Goal: Task Accomplishment & Management: Use online tool/utility

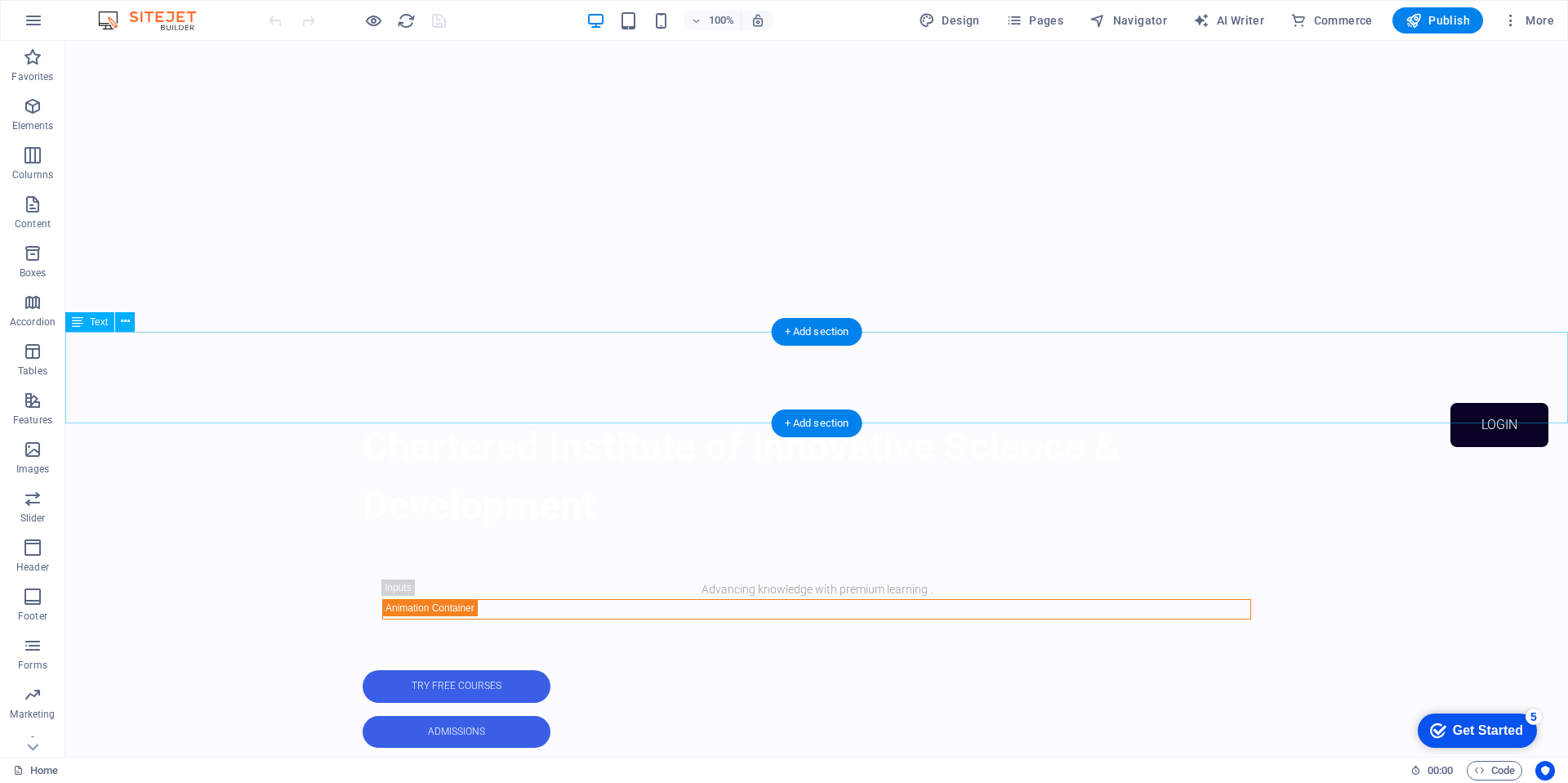
scroll to position [301, 0]
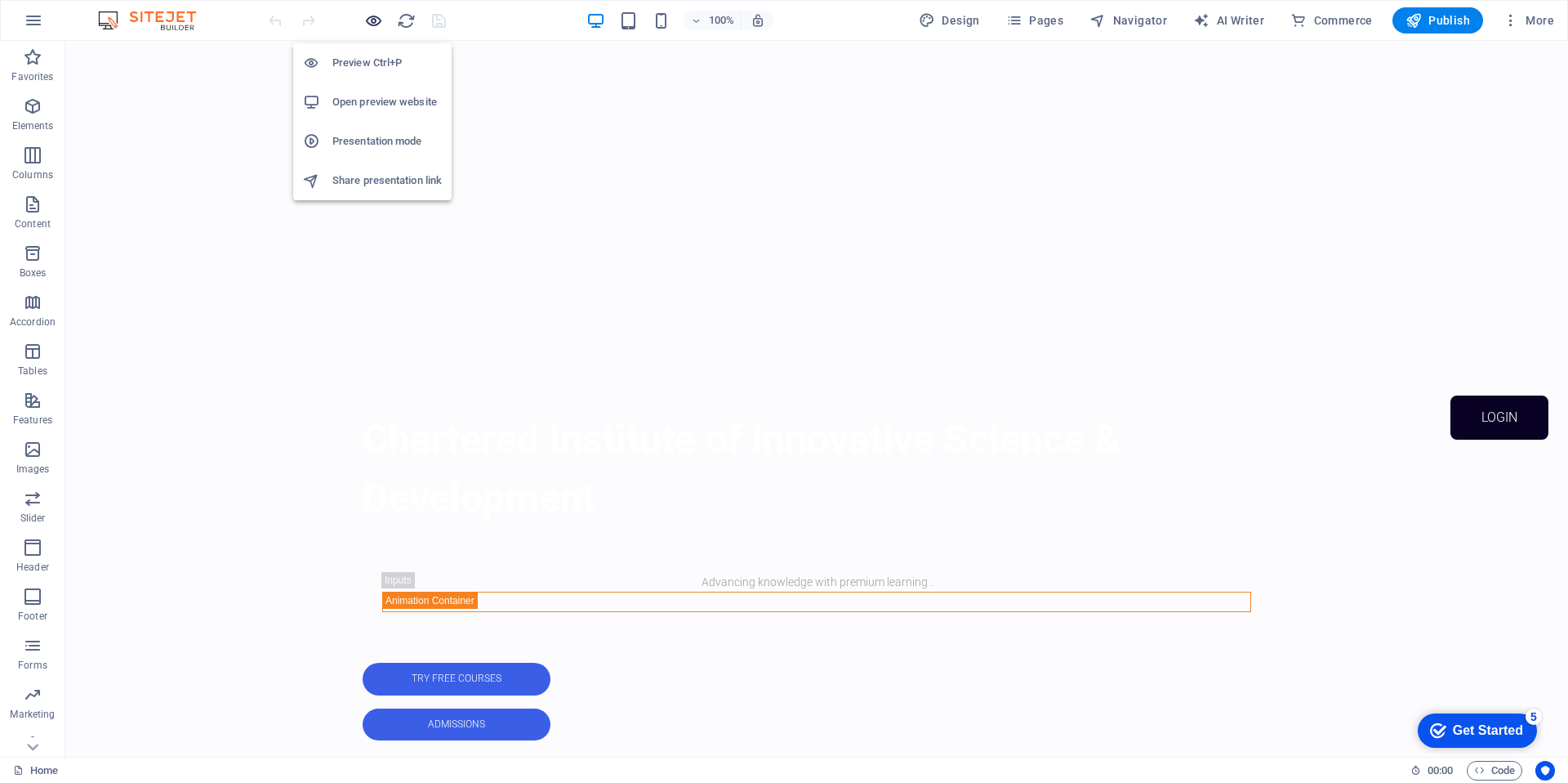
click at [379, 19] on icon "button" at bounding box center [373, 21] width 19 height 19
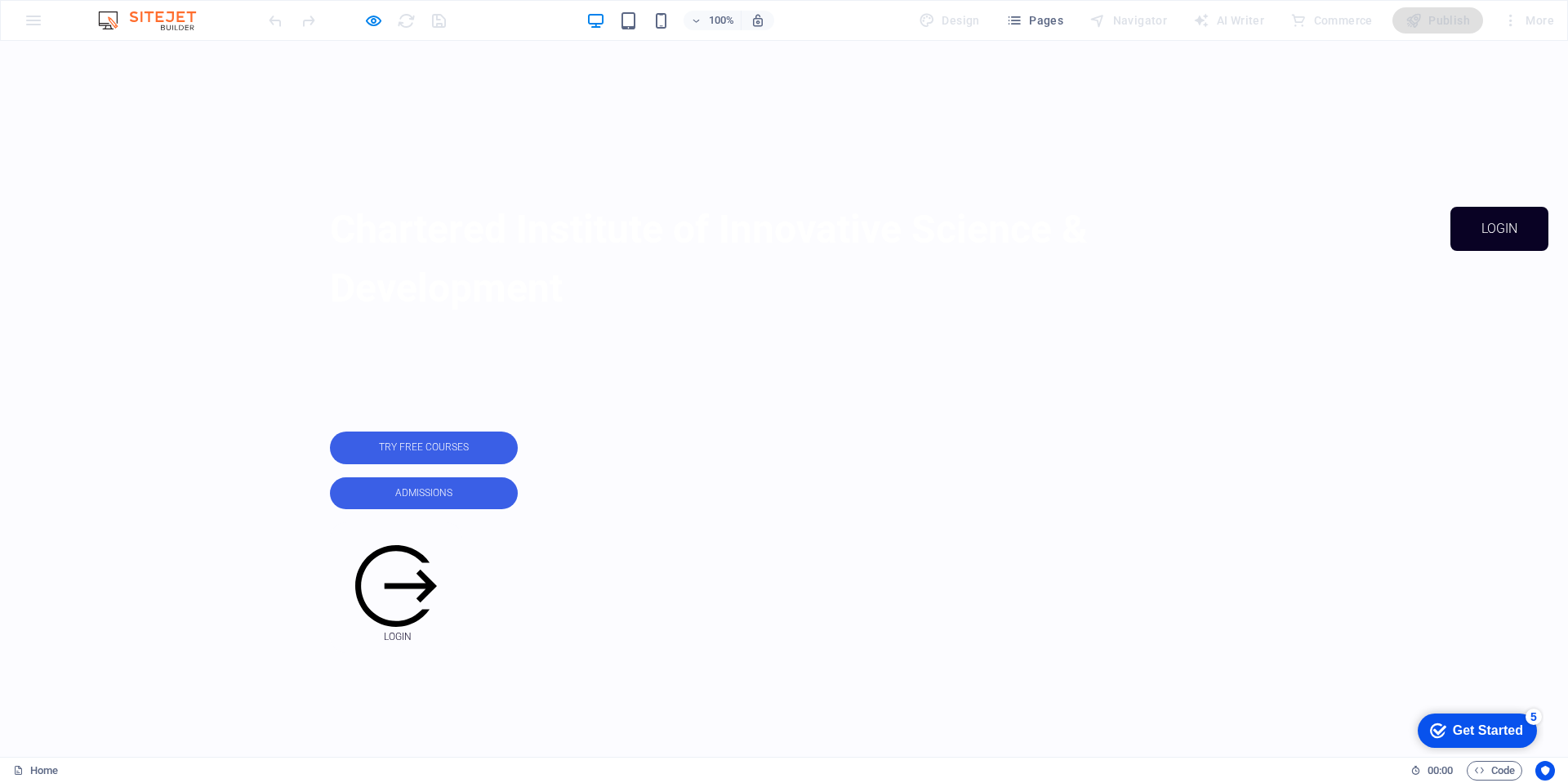
scroll to position [492, 0]
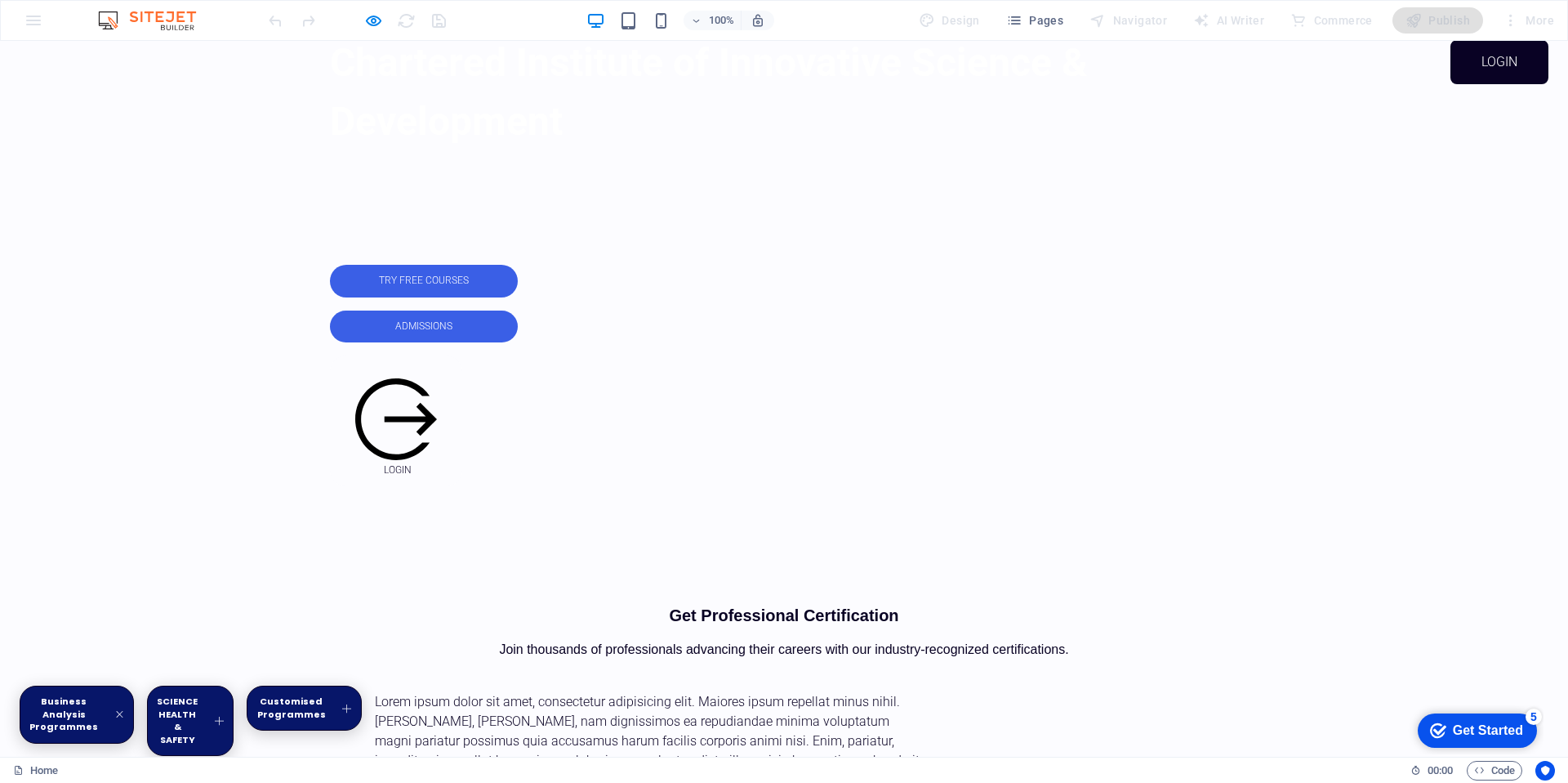
scroll to position [657, 0]
click at [234, 685] on link "SCIENCE HEALTH & SAFETY" at bounding box center [190, 720] width 87 height 70
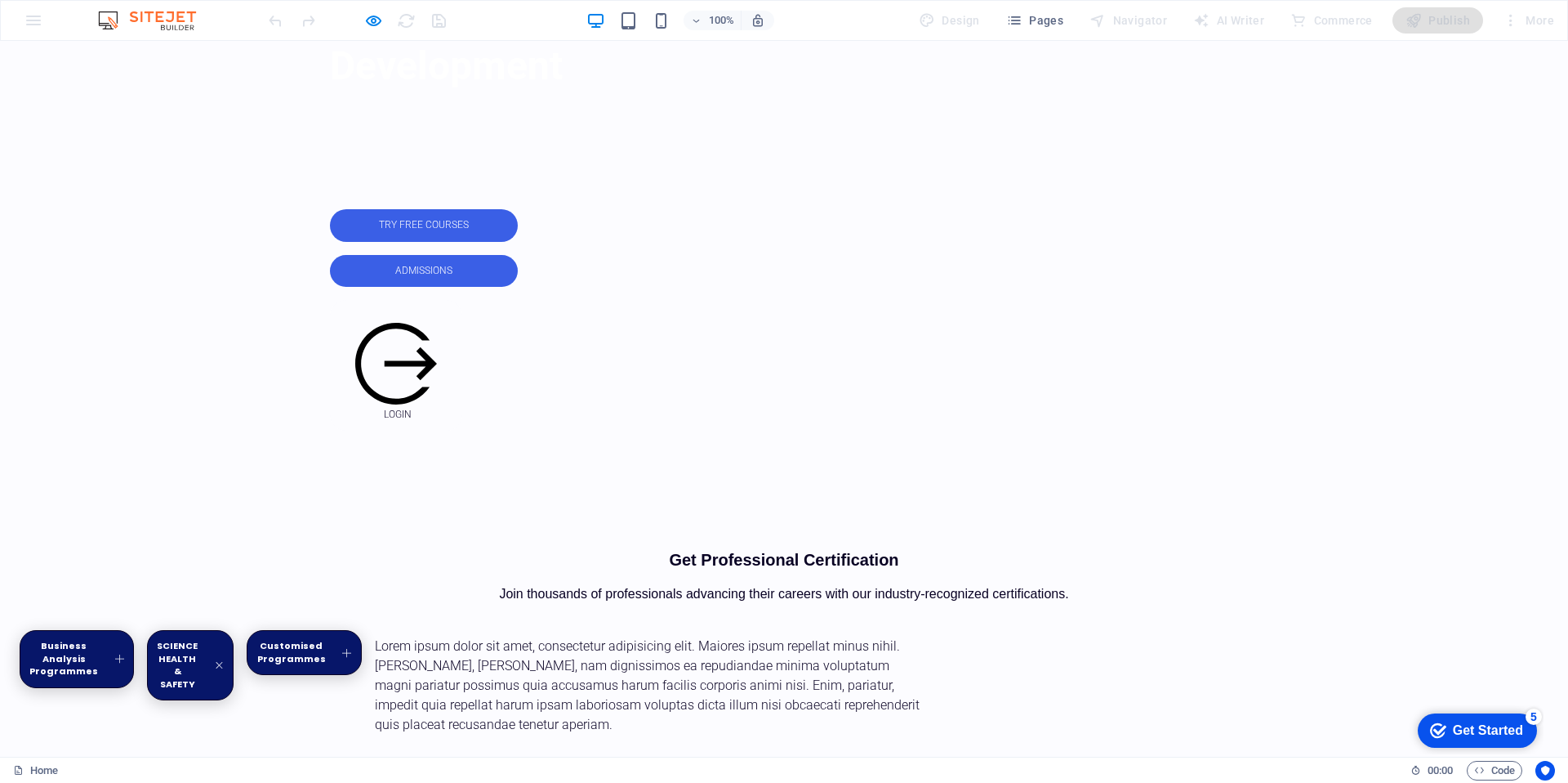
scroll to position [589, 0]
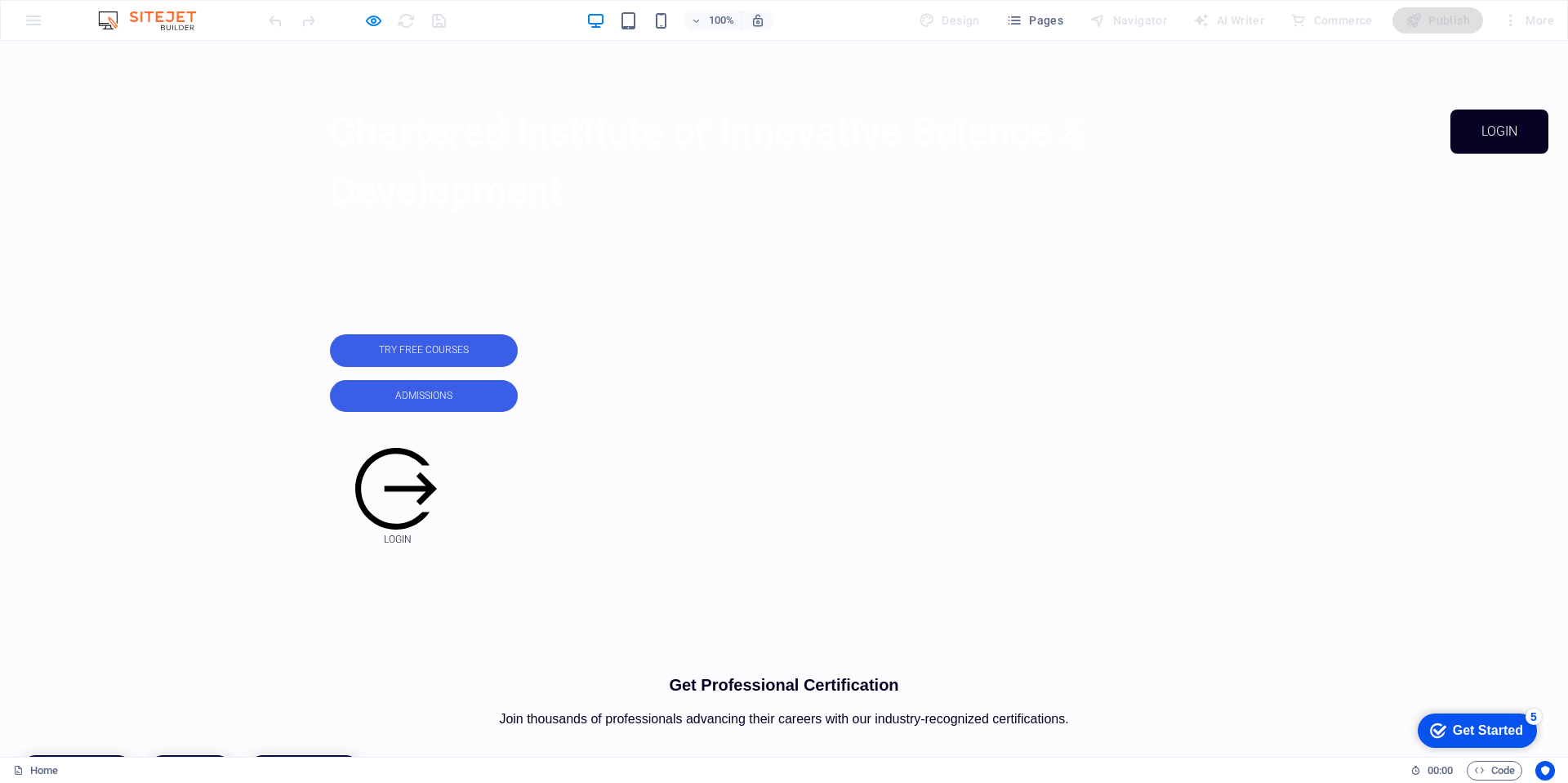
click at [134, 755] on link "Business Analysis Programmes" at bounding box center [77, 784] width 115 height 58
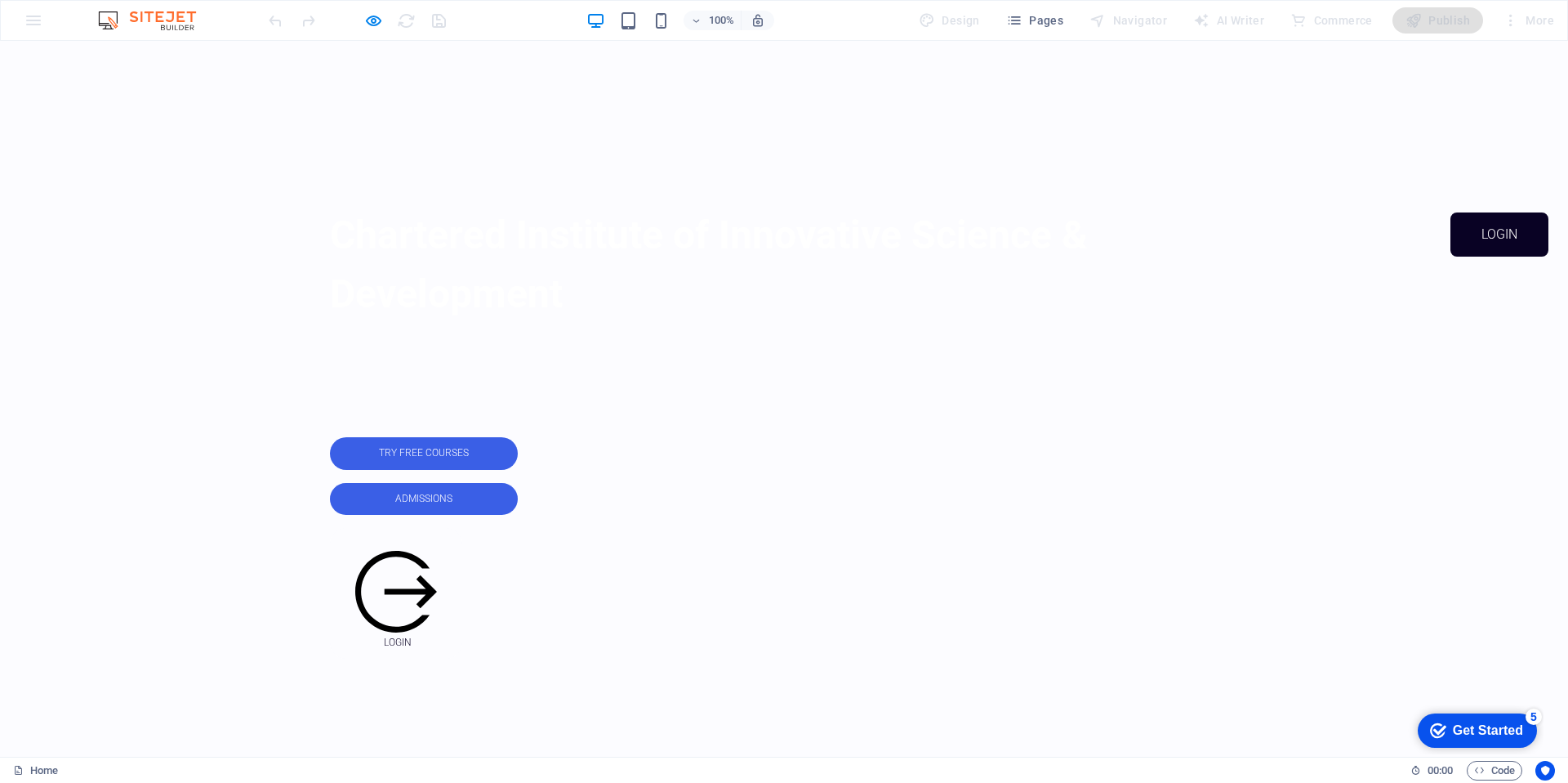
scroll to position [482, 0]
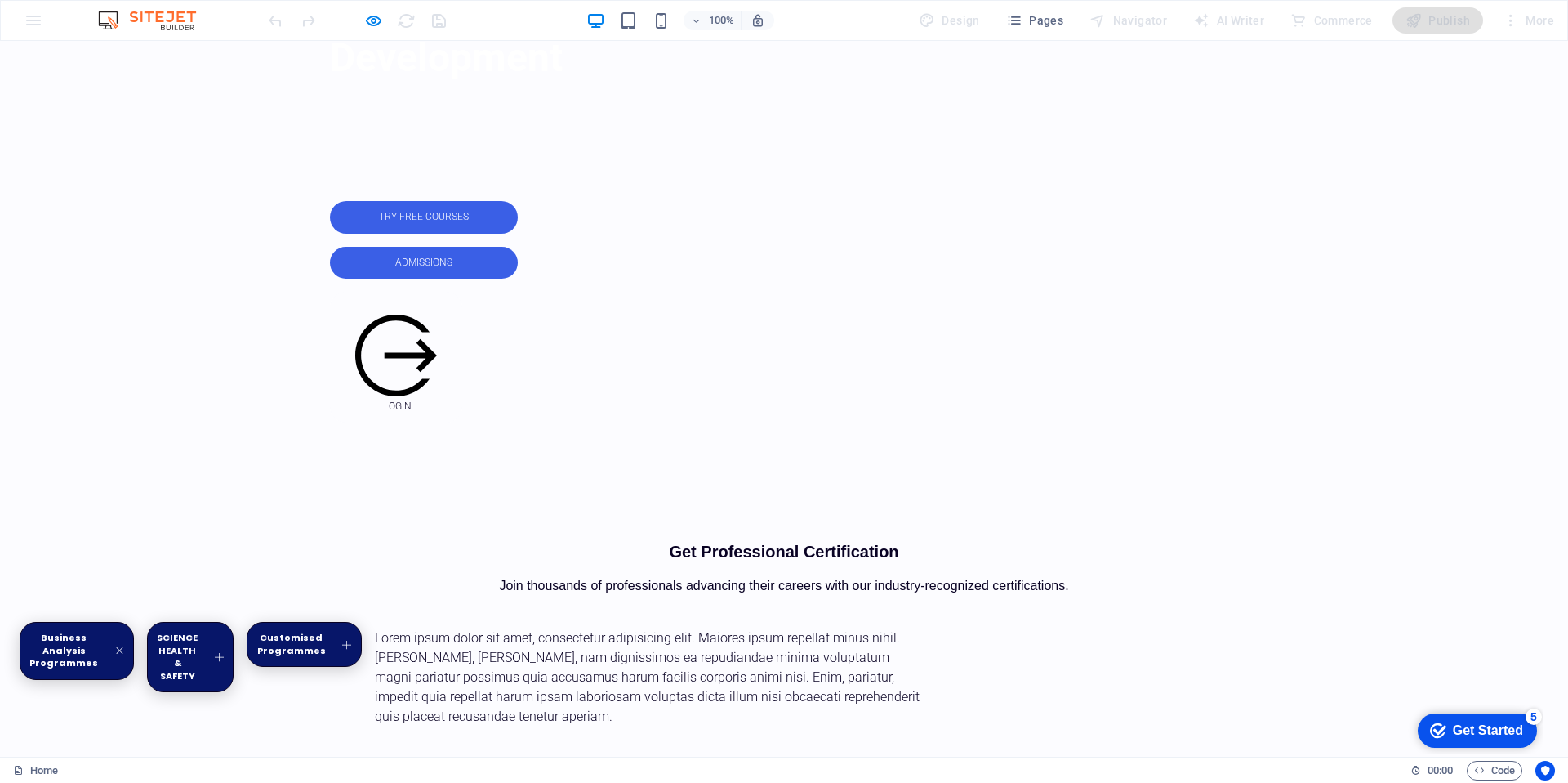
scroll to position [722, 0]
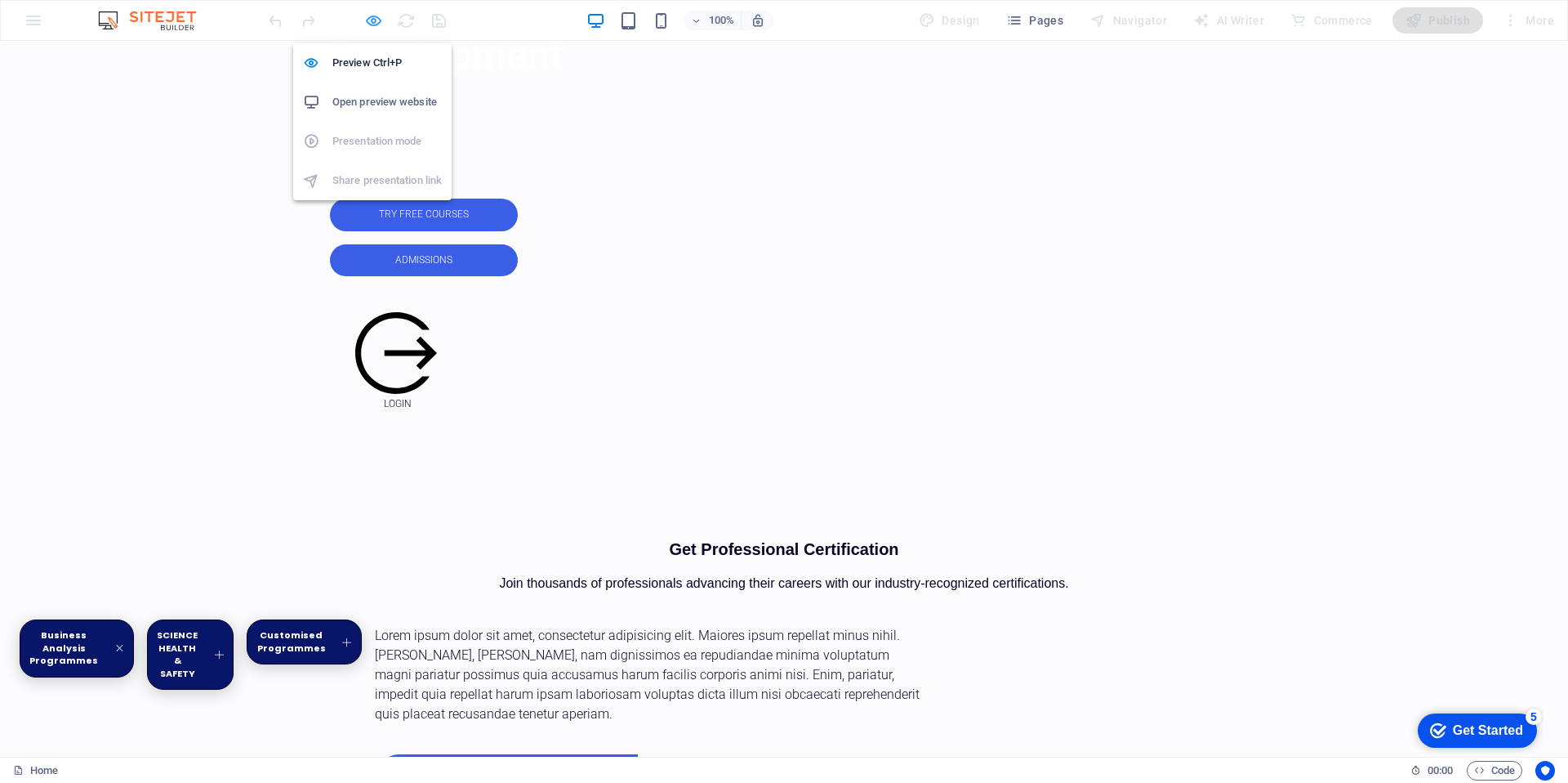
click at [374, 19] on icon "button" at bounding box center [373, 21] width 19 height 19
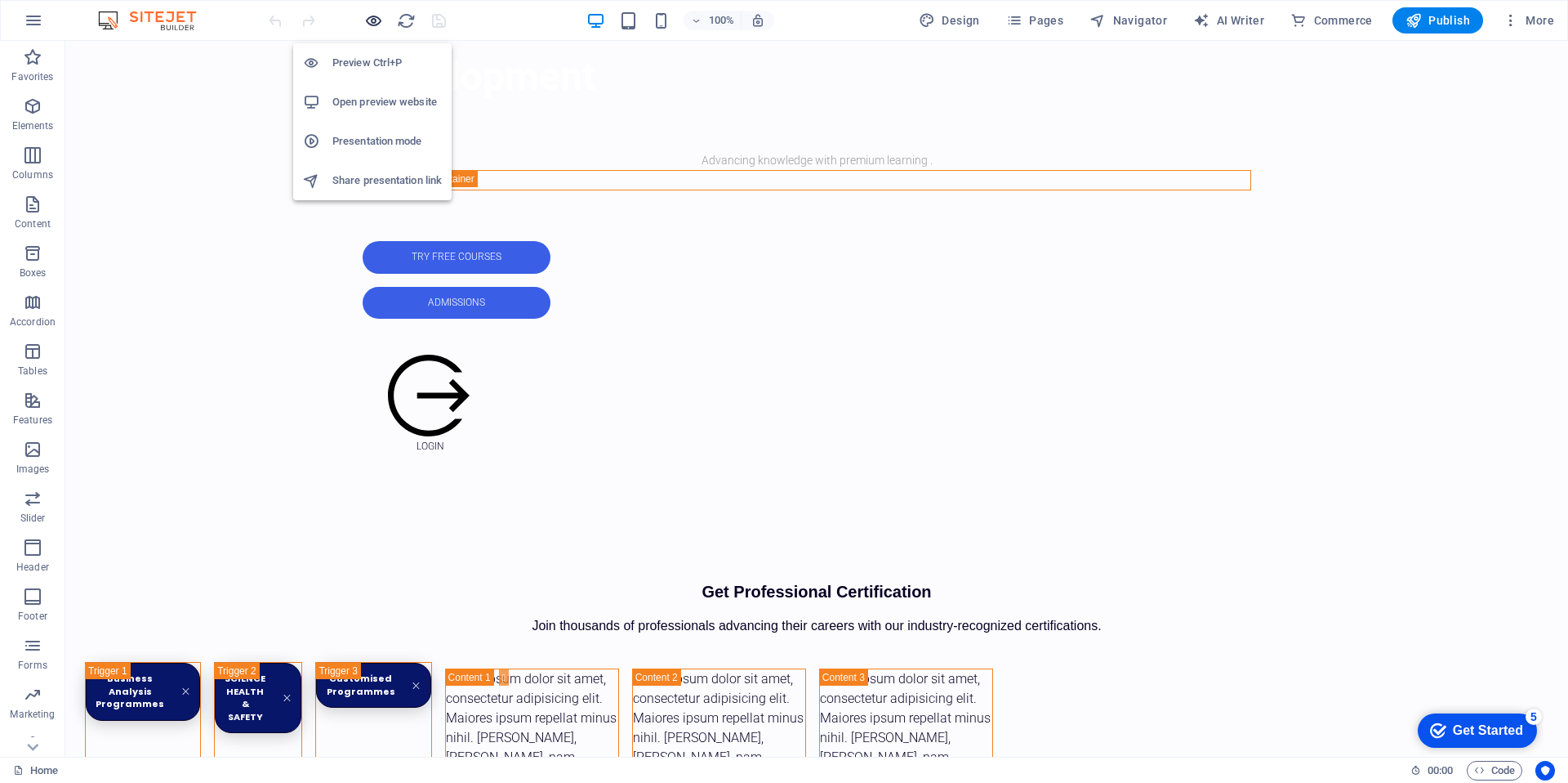
scroll to position [746, 0]
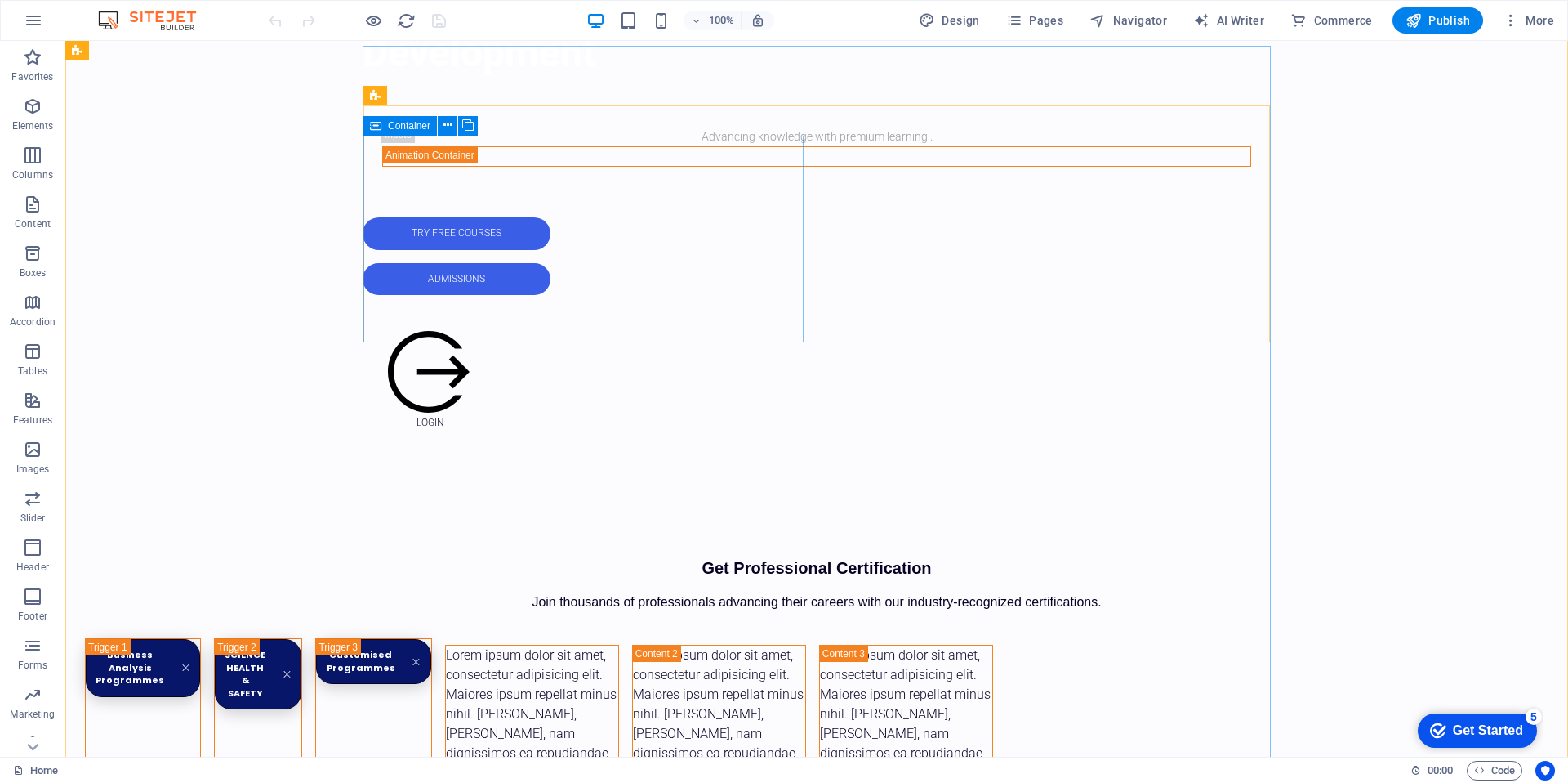
drag, startPoint x: 370, startPoint y: 236, endPoint x: 73, endPoint y: 236, distance: 297.0
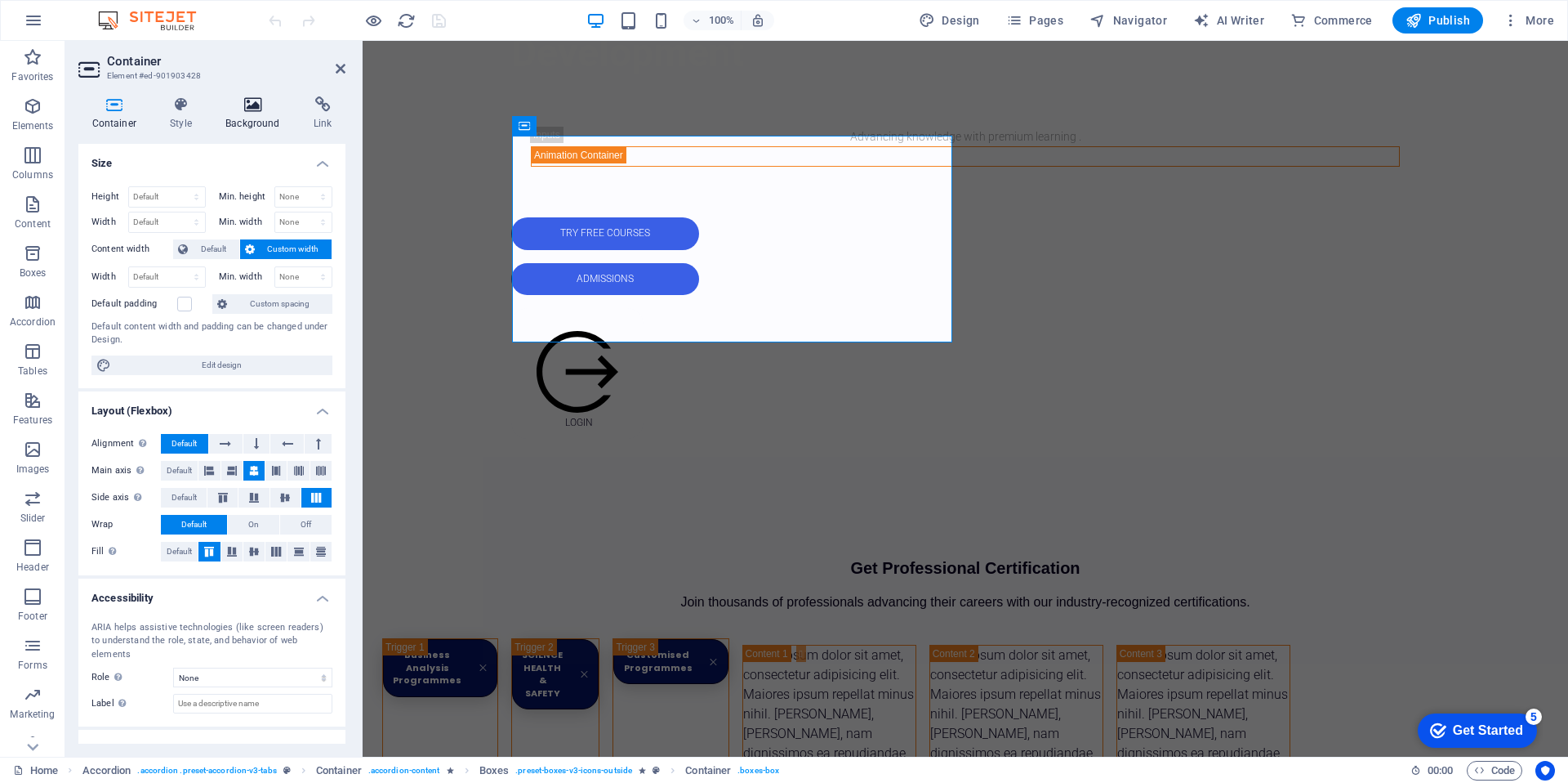
click at [249, 112] on icon at bounding box center [253, 105] width 81 height 16
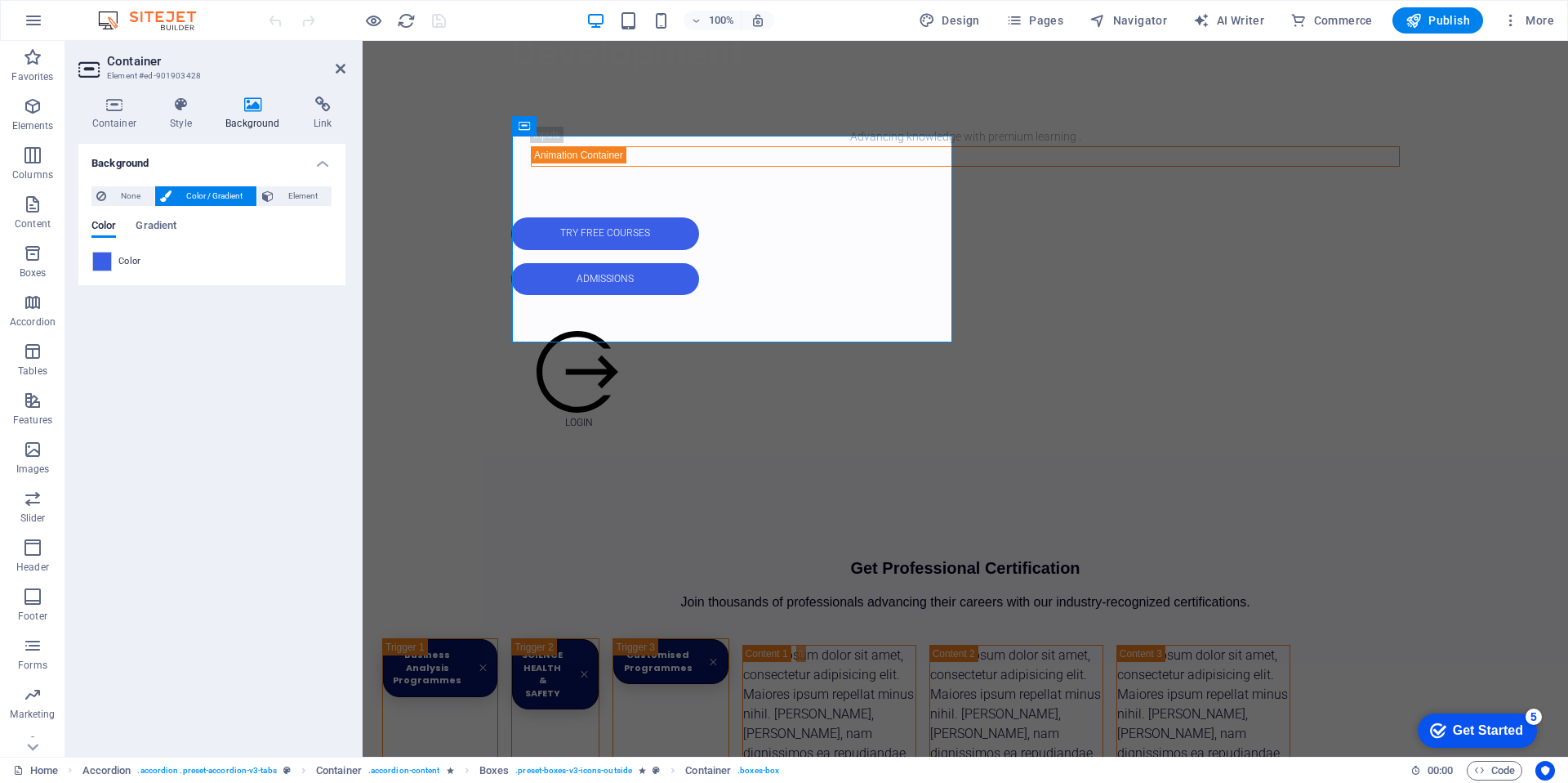
click at [100, 261] on span at bounding box center [102, 262] width 18 height 18
type input "#3a5fe6"
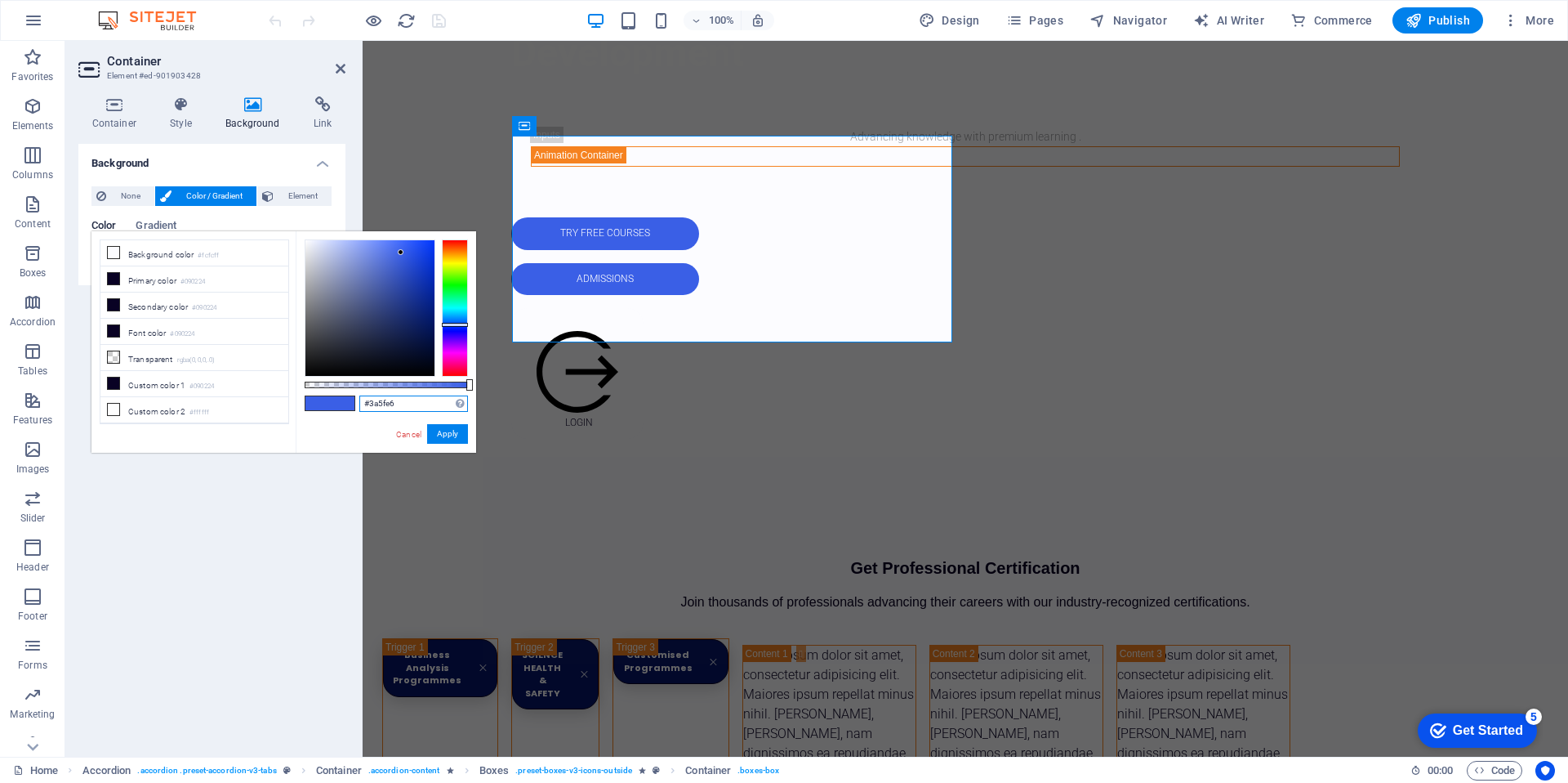
drag, startPoint x: 415, startPoint y: 402, endPoint x: 289, endPoint y: 400, distance: 126.0
click at [289, 400] on div "less Background color #fcfcff Primary color #090224 Secondary color #090224 Fon…" at bounding box center [283, 341] width 385 height 221
click at [438, 433] on button "Apply" at bounding box center [447, 433] width 41 height 20
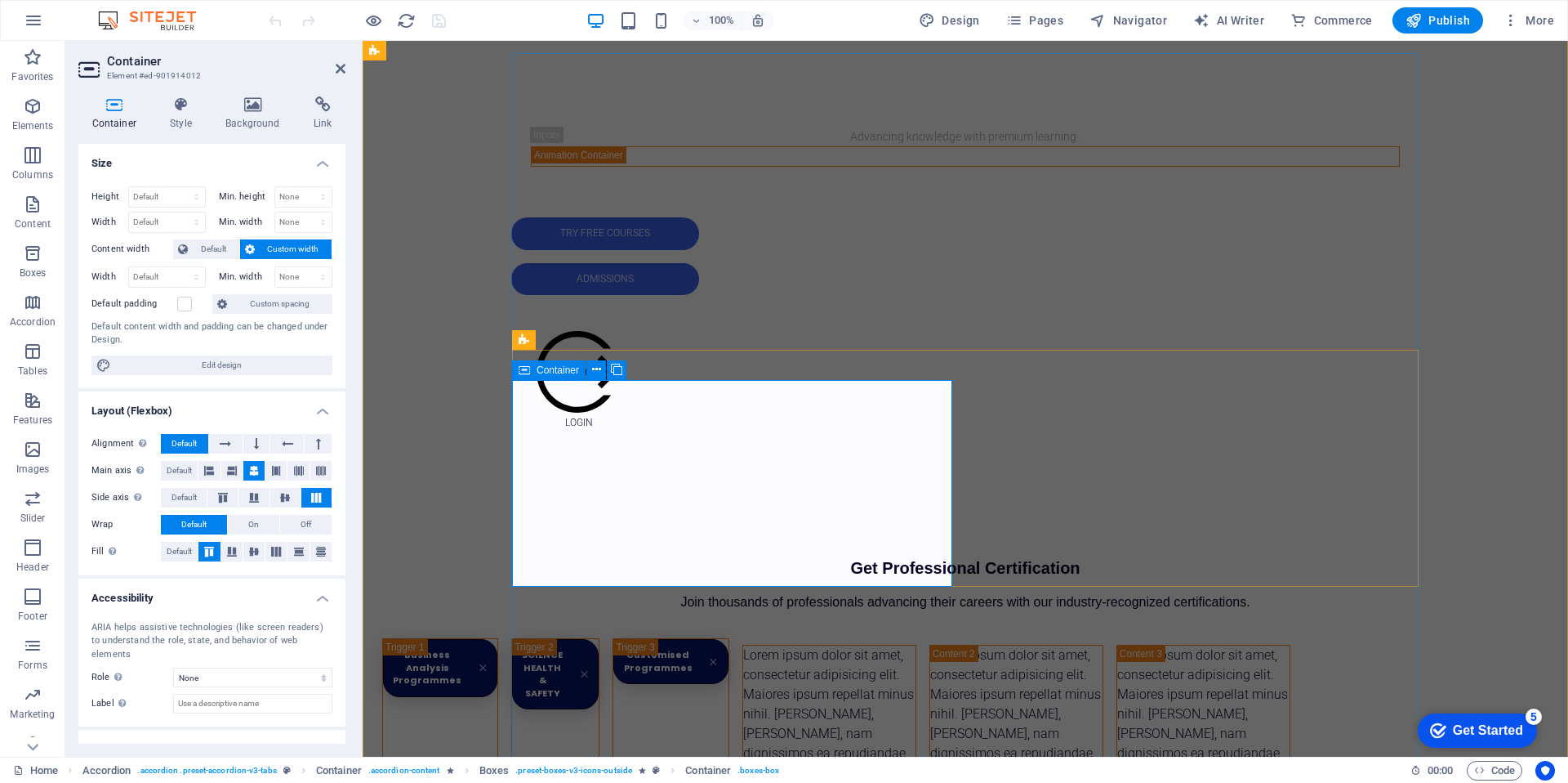
scroll to position [739, 0]
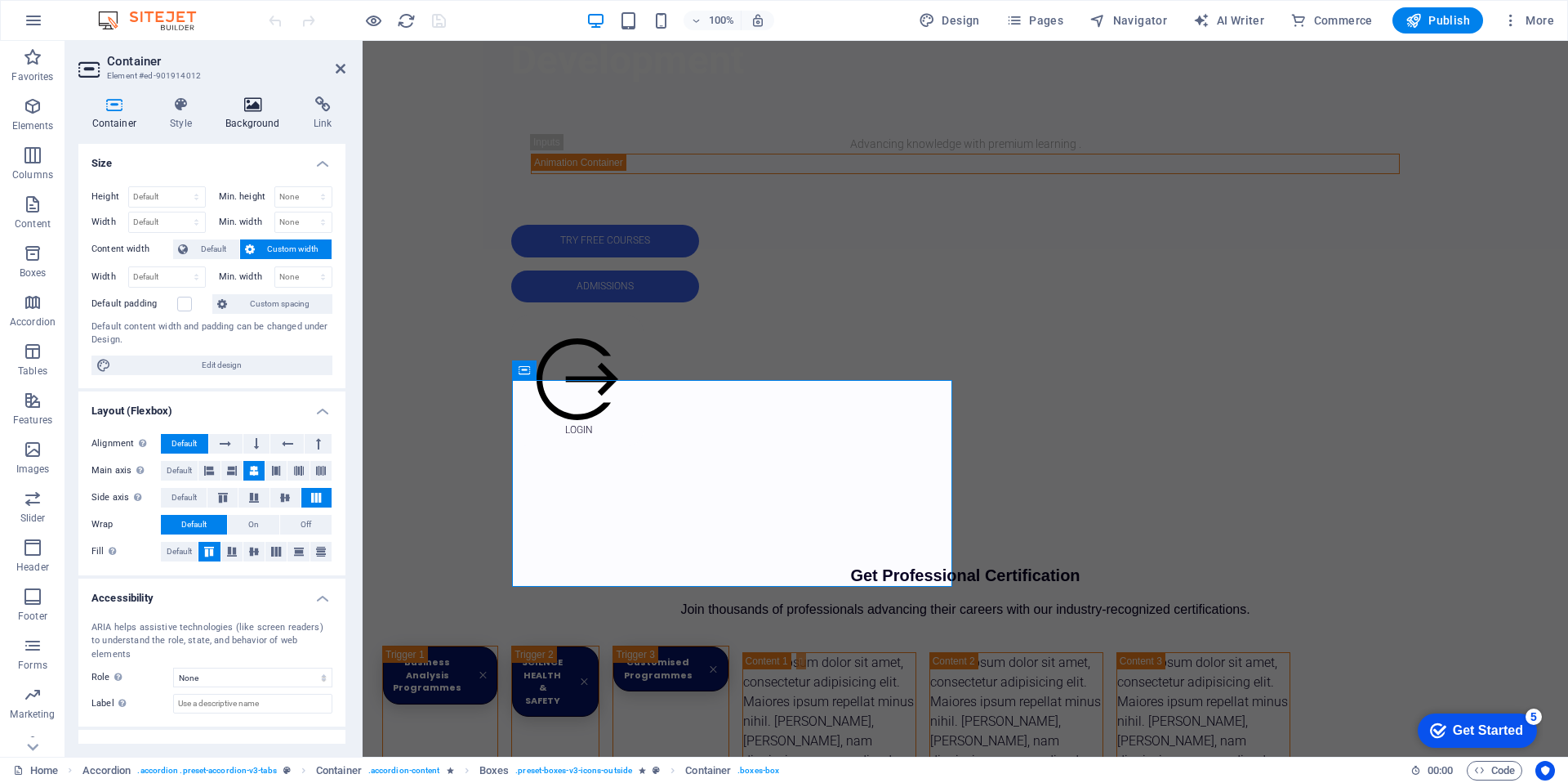
click at [247, 114] on h4 "Background" at bounding box center [256, 114] width 88 height 34
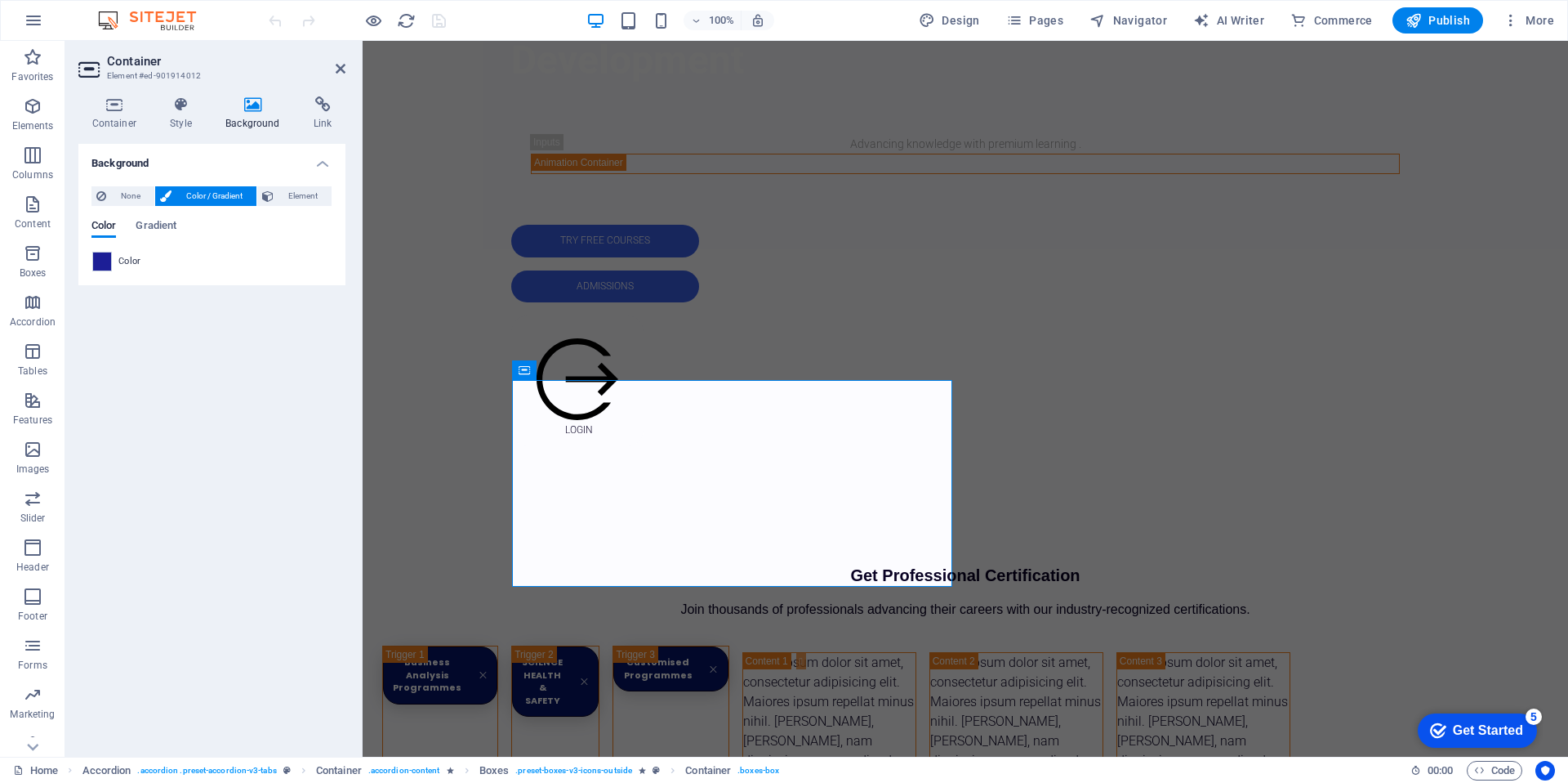
click at [110, 265] on span at bounding box center [102, 262] width 18 height 18
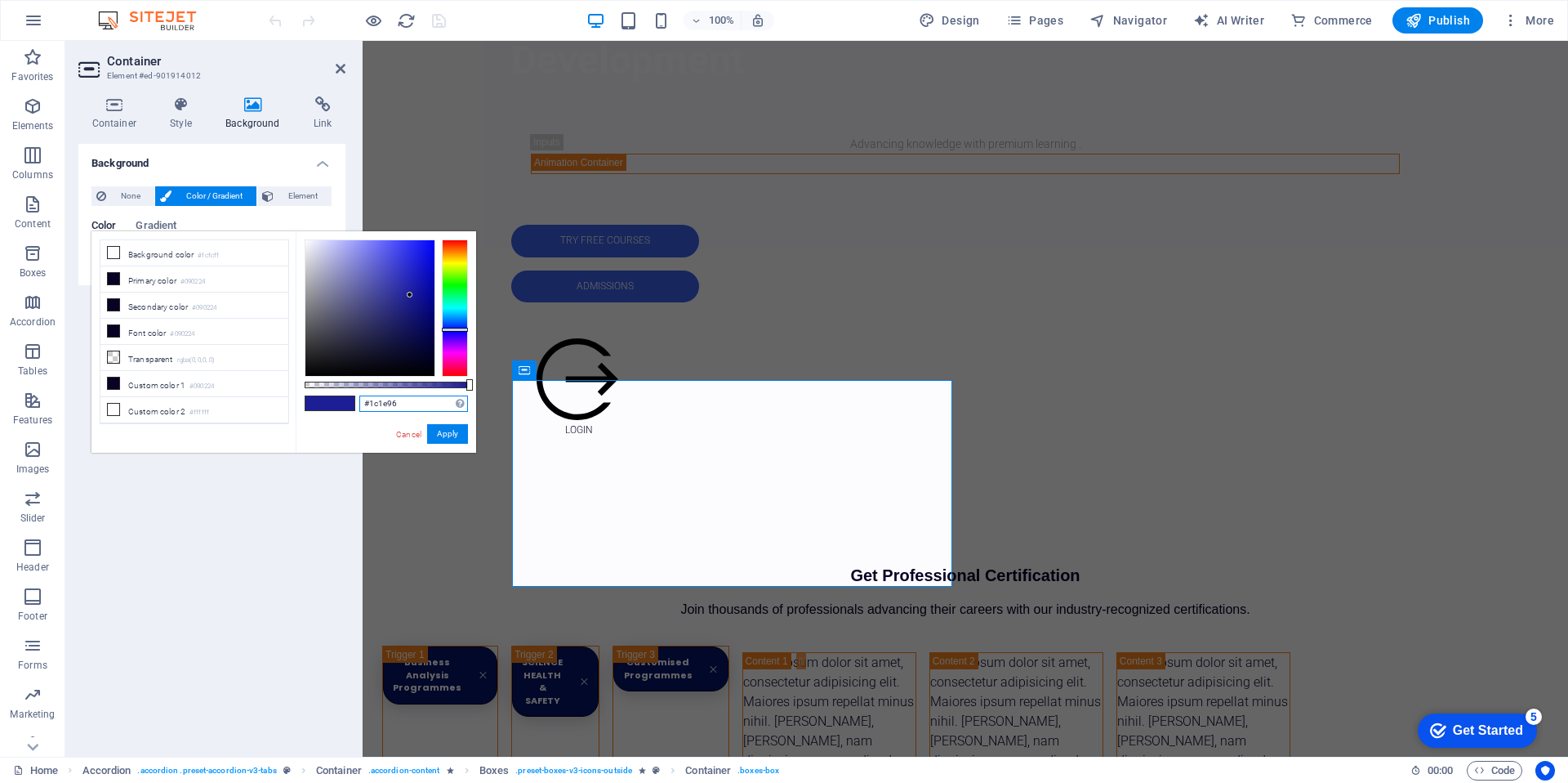
drag, startPoint x: 415, startPoint y: 404, endPoint x: 342, endPoint y: 399, distance: 73.2
click at [342, 399] on div "#1c1e96 Supported formats #0852ed rgb(8, 82, 237) rgba(8, 82, 237, 90%) hsv(221…" at bounding box center [385, 460] width 181 height 458
paste input "3a5fe"
type input "#3a5fe6"
click at [445, 431] on button "Apply" at bounding box center [447, 433] width 41 height 20
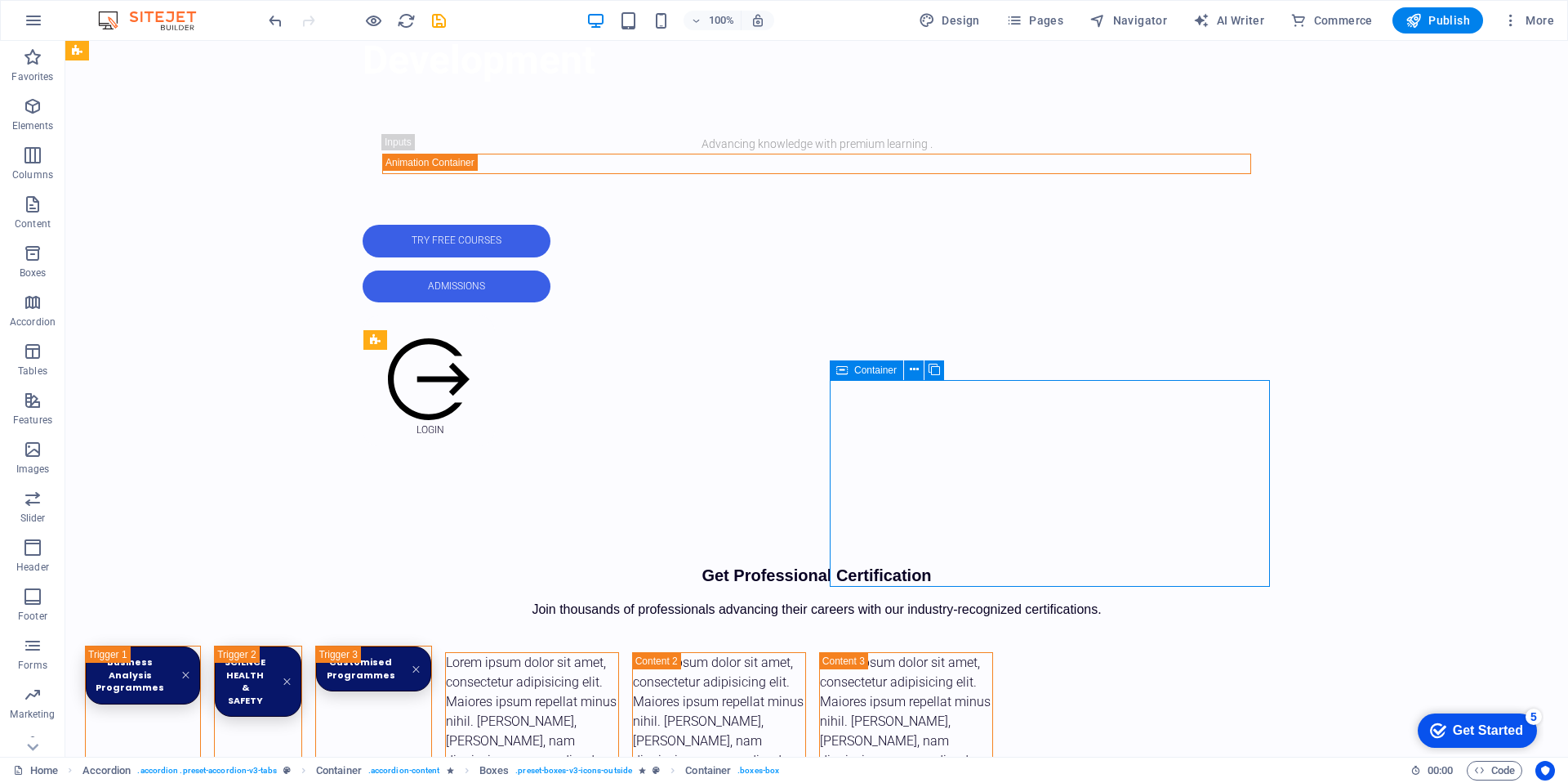
drag, startPoint x: 842, startPoint y: 574, endPoint x: 540, endPoint y: 574, distance: 302.0
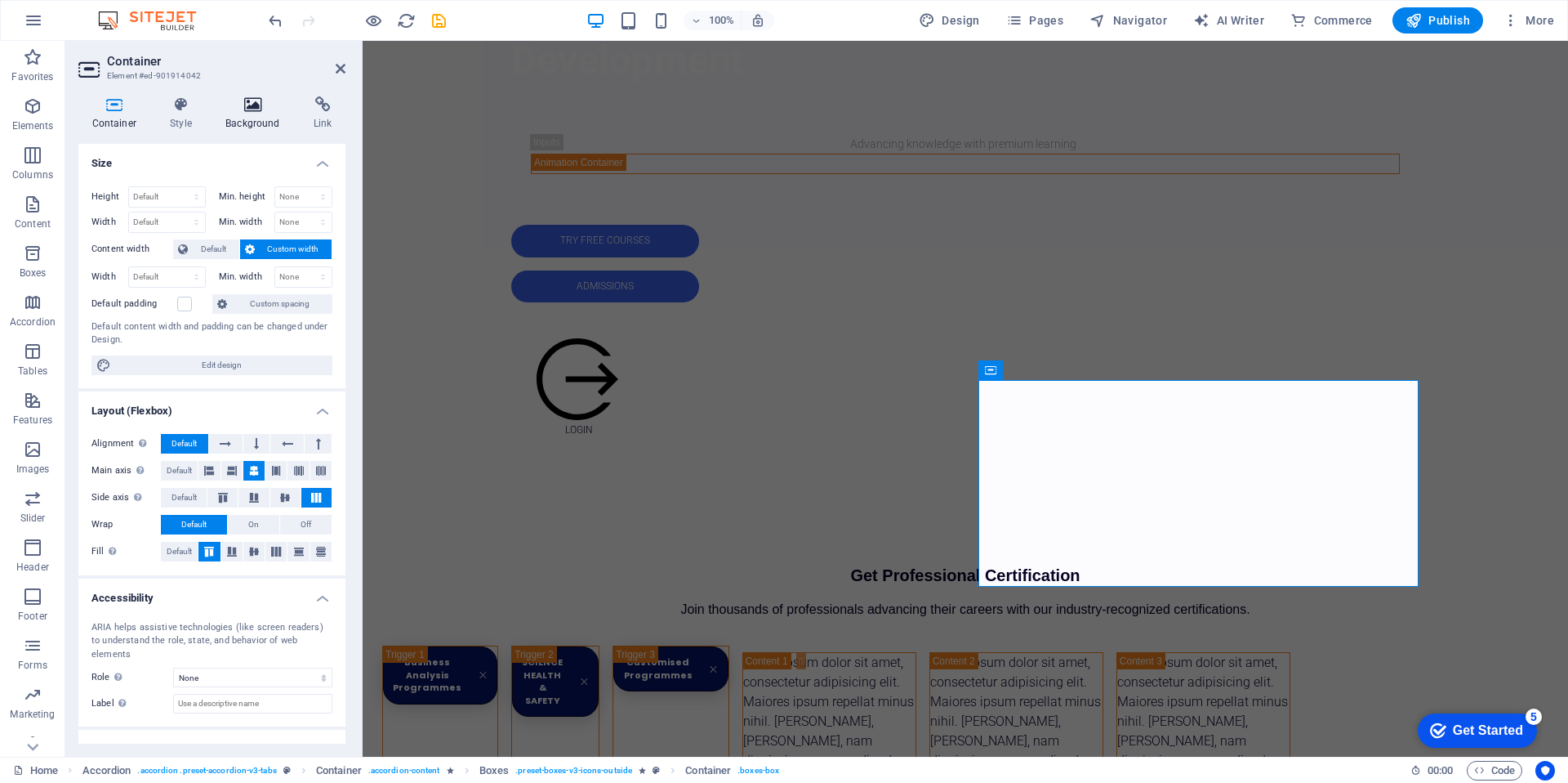
click at [264, 107] on icon at bounding box center [253, 105] width 81 height 16
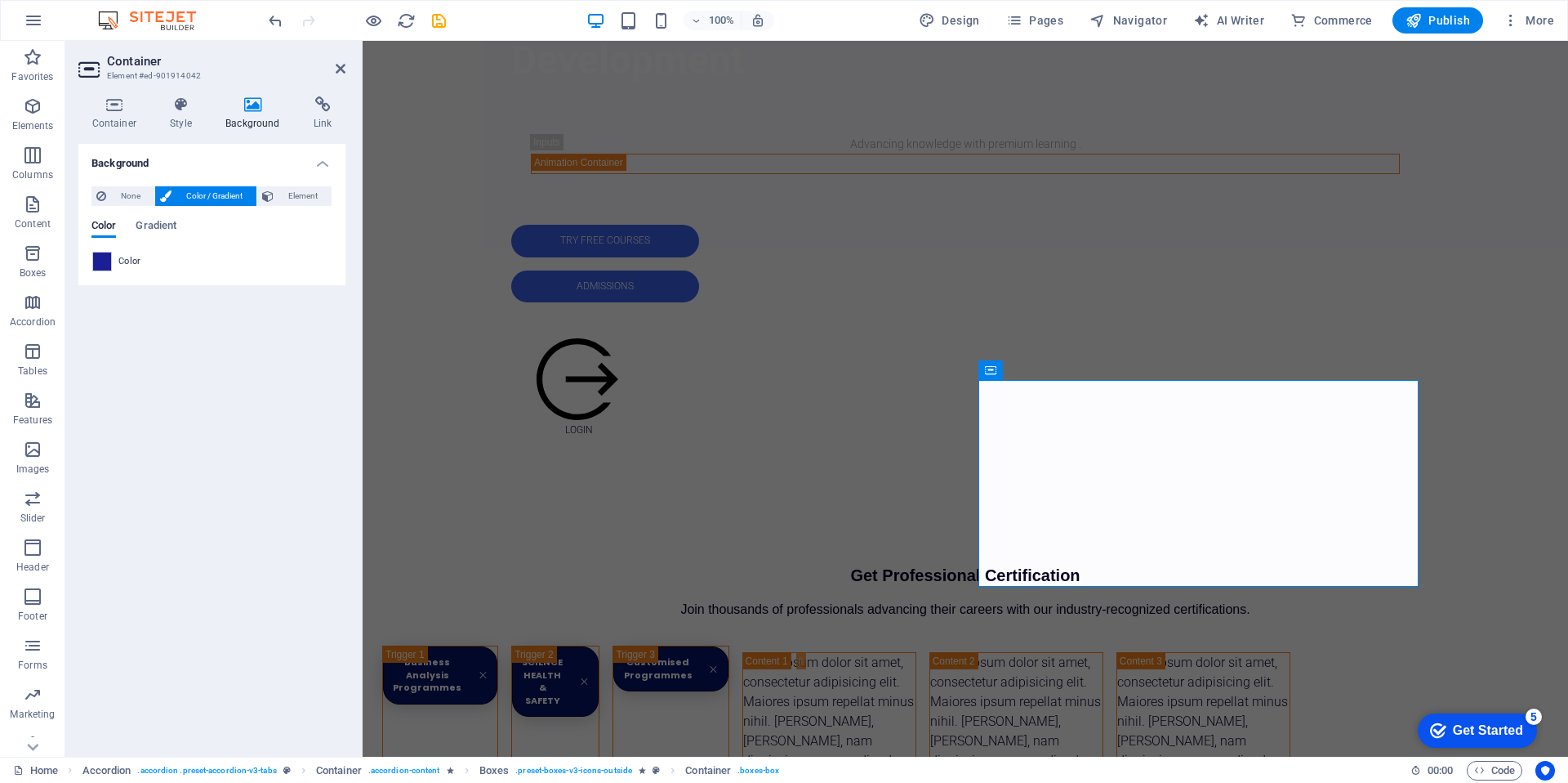
click at [107, 272] on div "None Color / Gradient Element Stretch background to full-width Color overlay Pl…" at bounding box center [212, 229] width 267 height 112
click at [103, 269] on span at bounding box center [102, 262] width 18 height 18
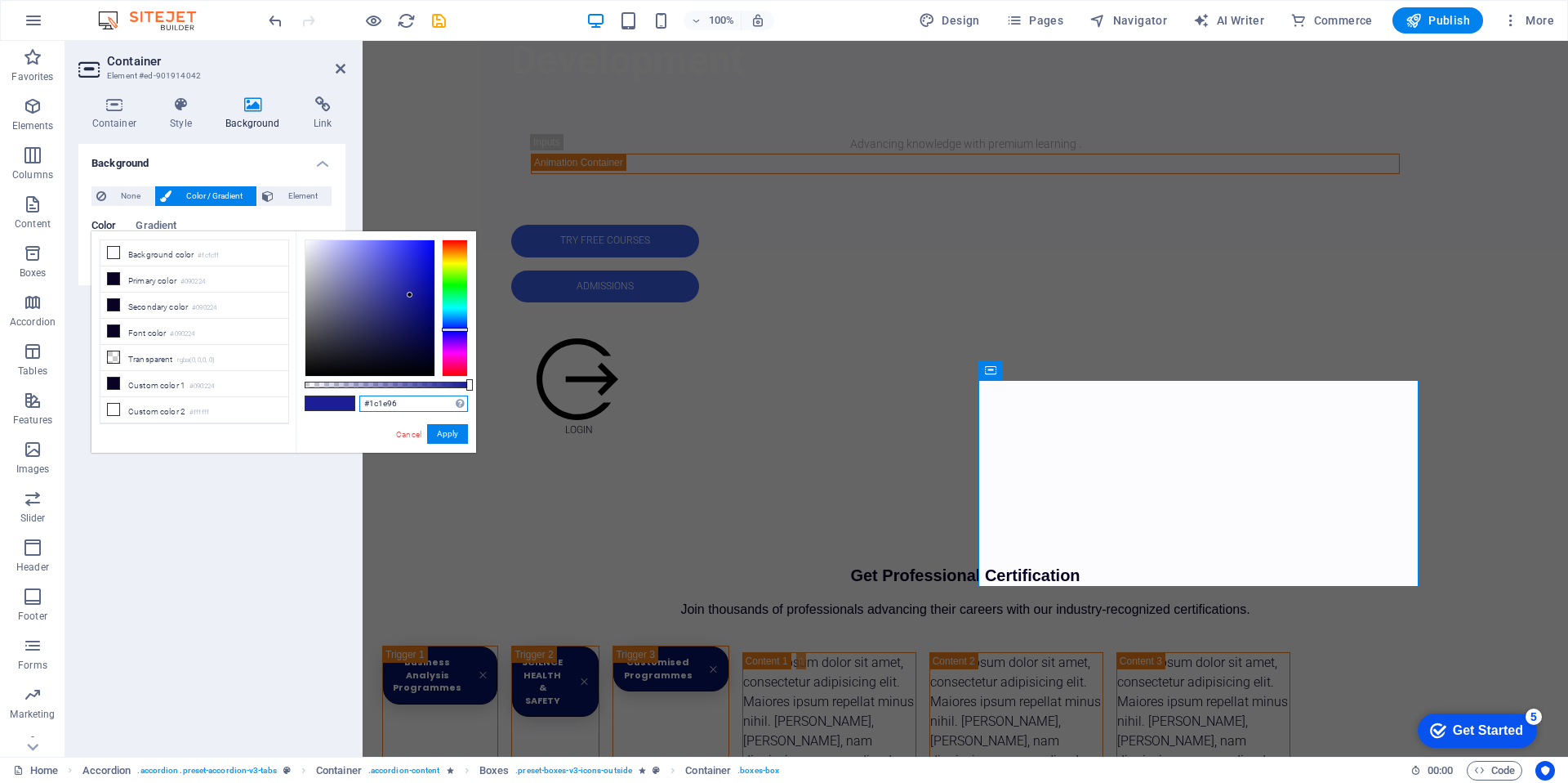
click at [397, 402] on input "#1c1e96" at bounding box center [413, 404] width 108 height 16
drag, startPoint x: 397, startPoint y: 402, endPoint x: 291, endPoint y: 396, distance: 106.2
click at [291, 396] on div "less Background color #fcfcff Primary color #090224 Secondary color #090224 Fon…" at bounding box center [283, 341] width 385 height 221
paste input "3a5fe"
type input "#3a5fe6"
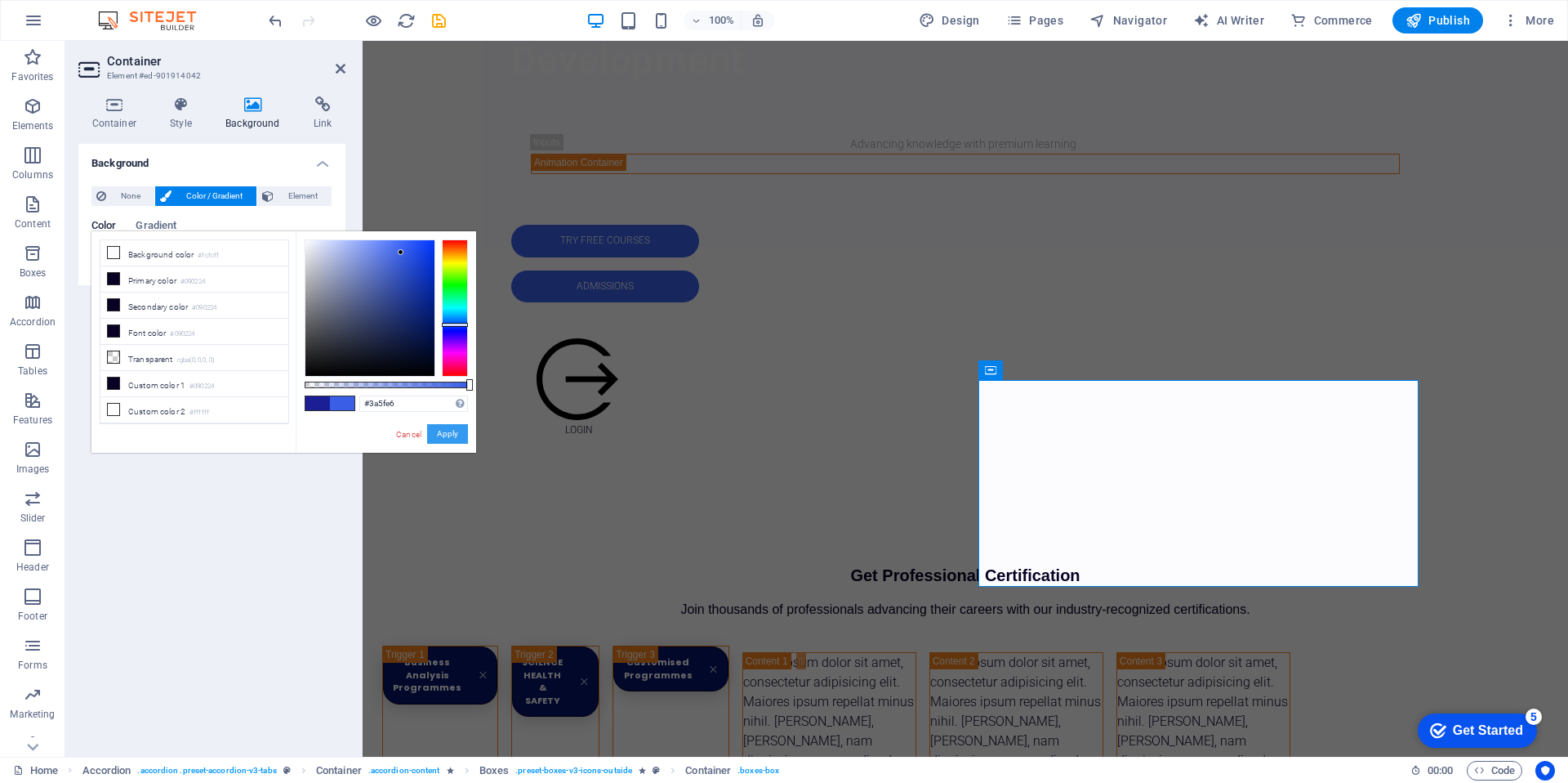
click at [459, 441] on button "Apply" at bounding box center [447, 433] width 41 height 20
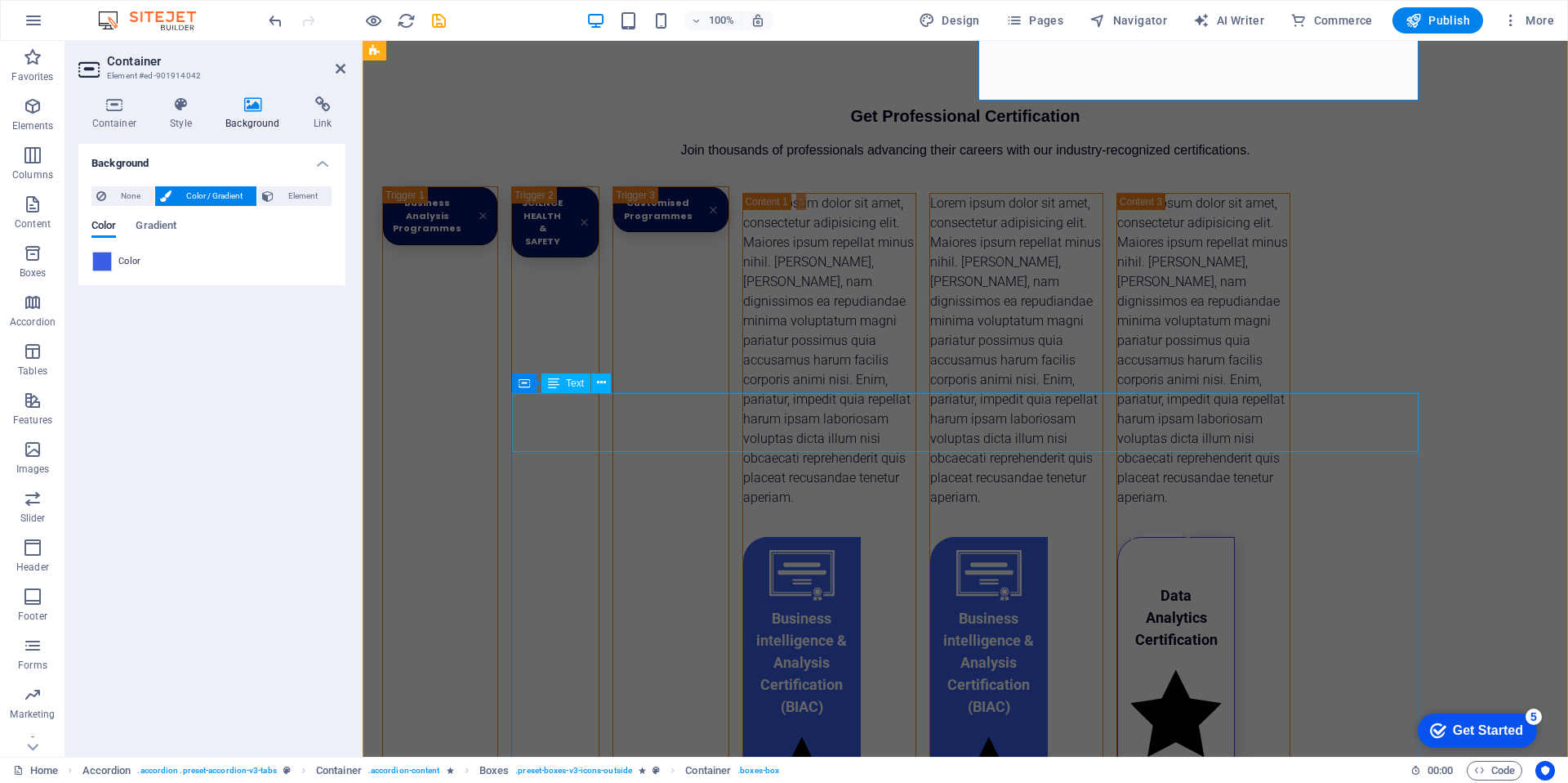
scroll to position [1196, 0]
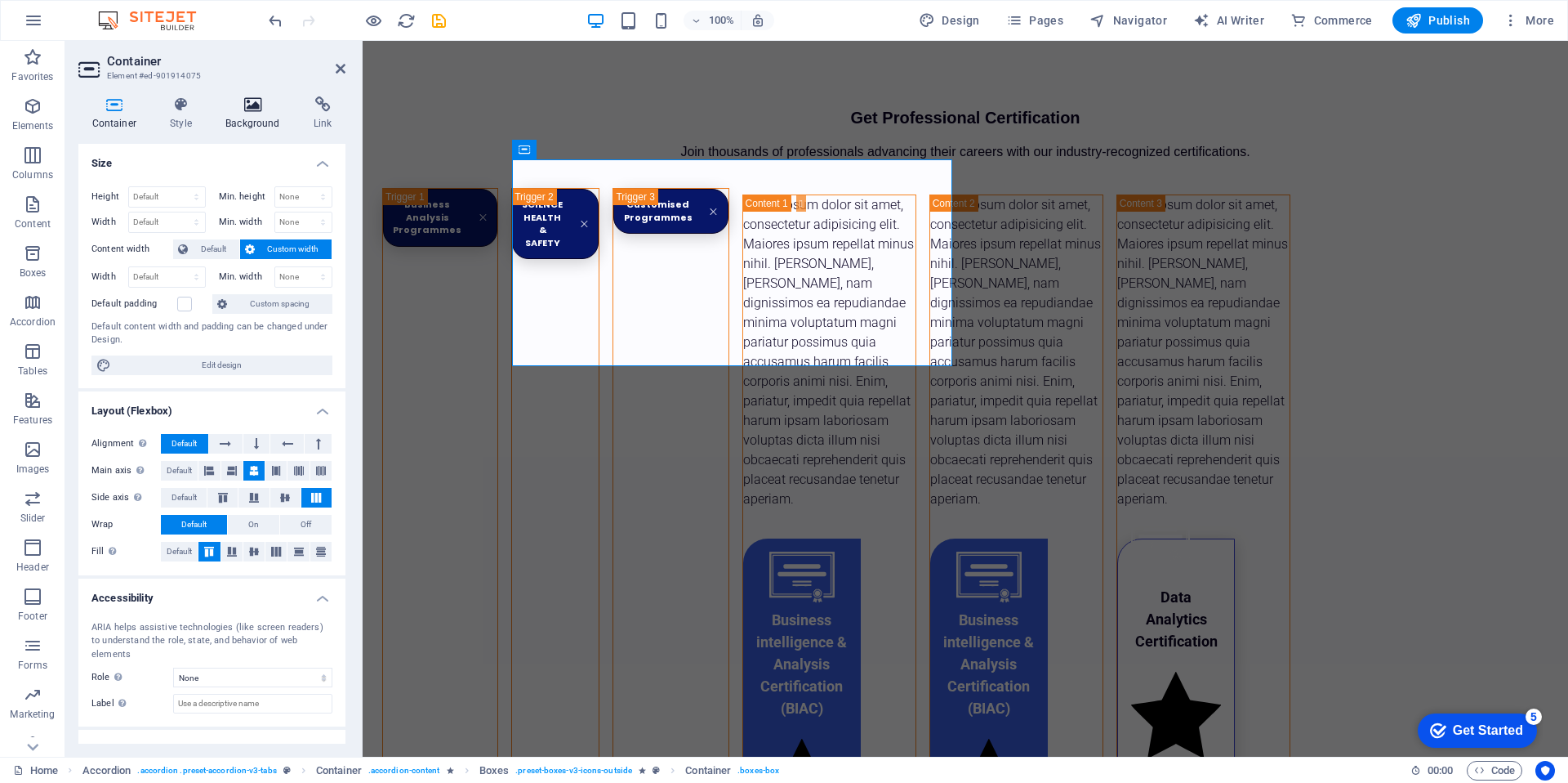
click at [255, 122] on h4 "Background" at bounding box center [256, 114] width 88 height 34
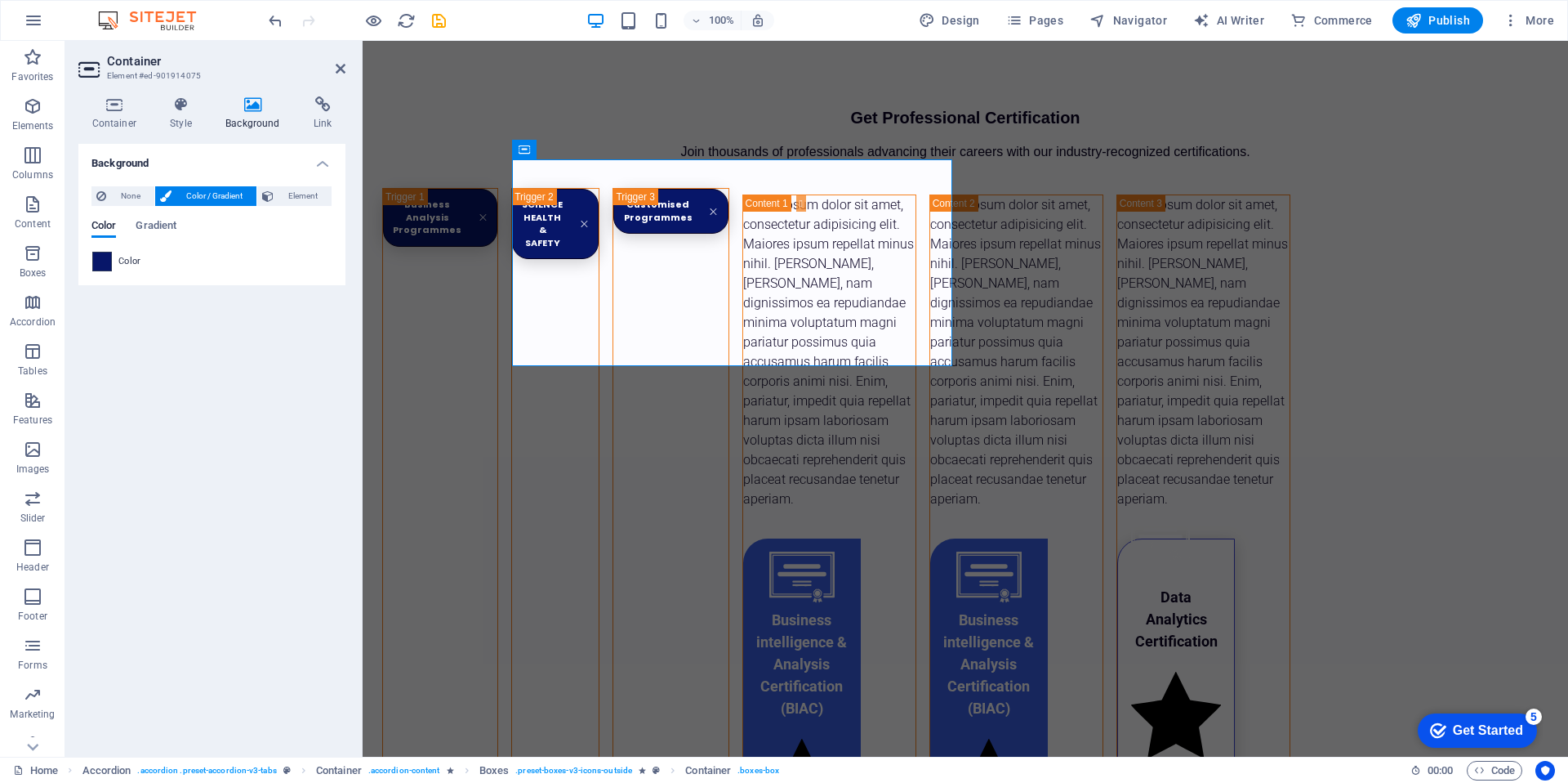
click at [98, 262] on span at bounding box center [102, 262] width 18 height 18
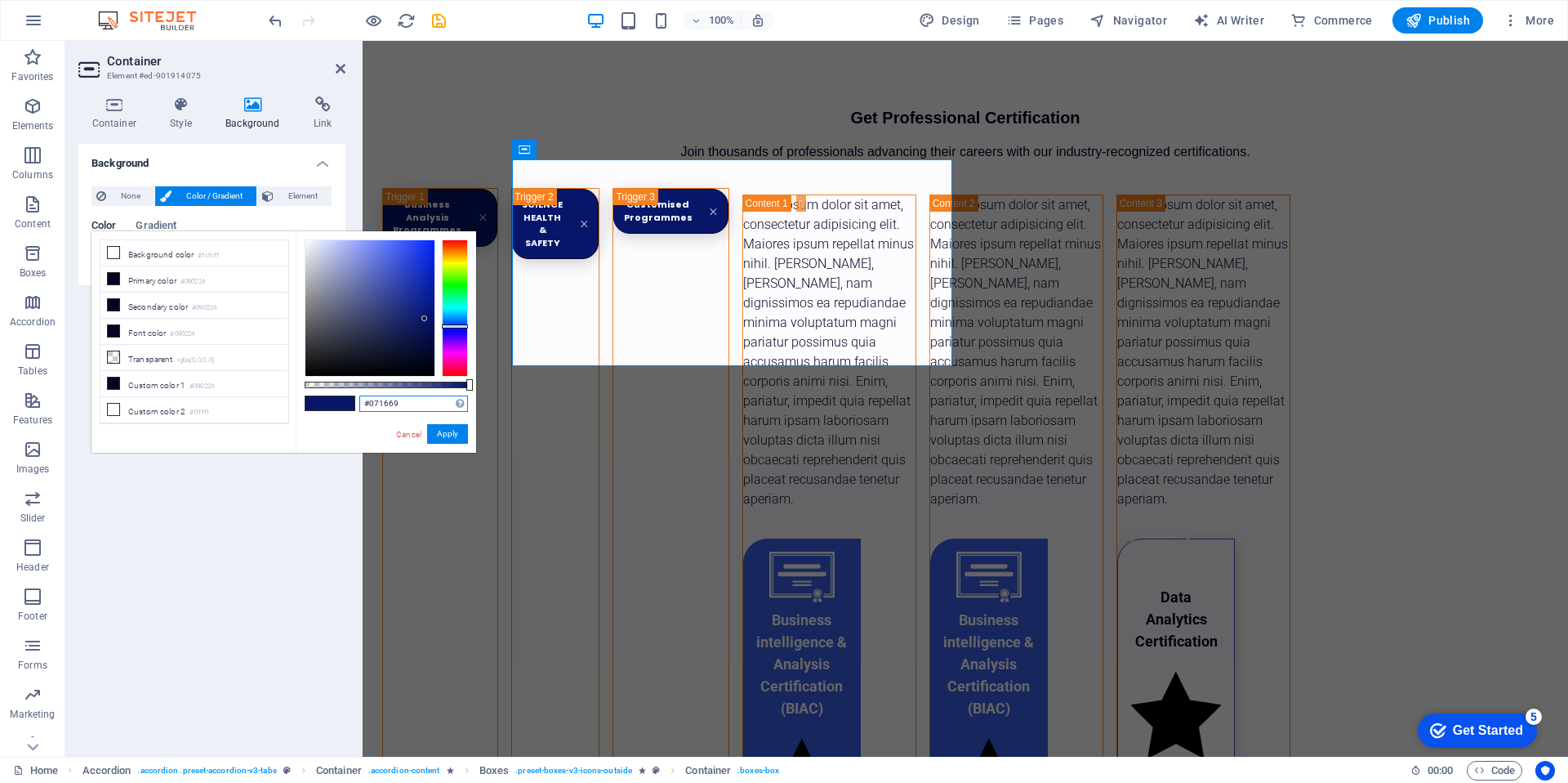
drag, startPoint x: 396, startPoint y: 403, endPoint x: 312, endPoint y: 404, distance: 84.0
click at [312, 404] on div "#071669 Supported formats #0852ed rgb(8, 82, 237) rgba(8, 82, 237, 90%) hsv(221…" at bounding box center [385, 460] width 181 height 458
paste input "3a5fe6"
type input "#3a5fe6"
click at [432, 430] on button "Apply" at bounding box center [447, 433] width 41 height 20
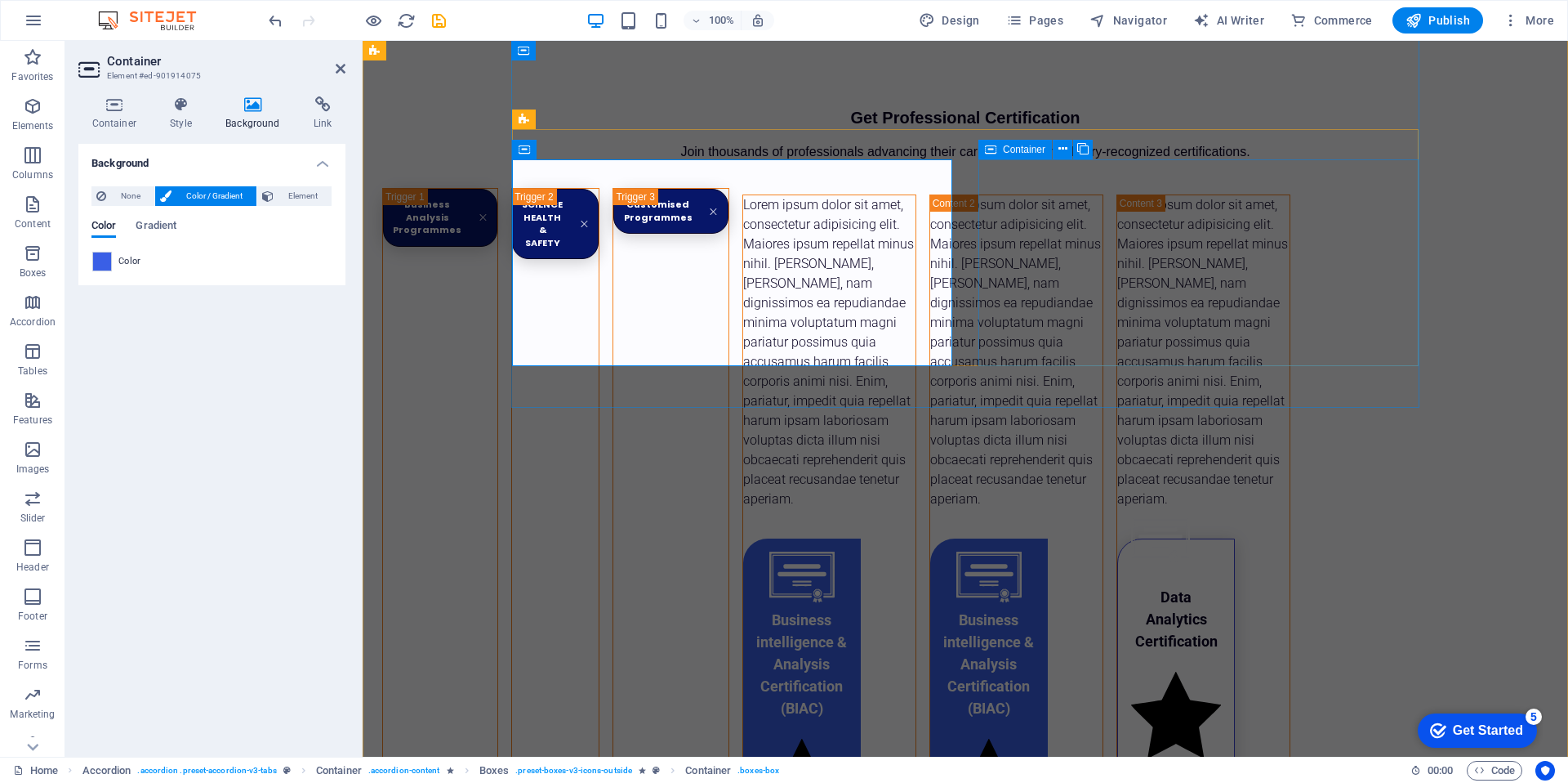
drag, startPoint x: 1016, startPoint y: 354, endPoint x: 1313, endPoint y: 354, distance: 297.0
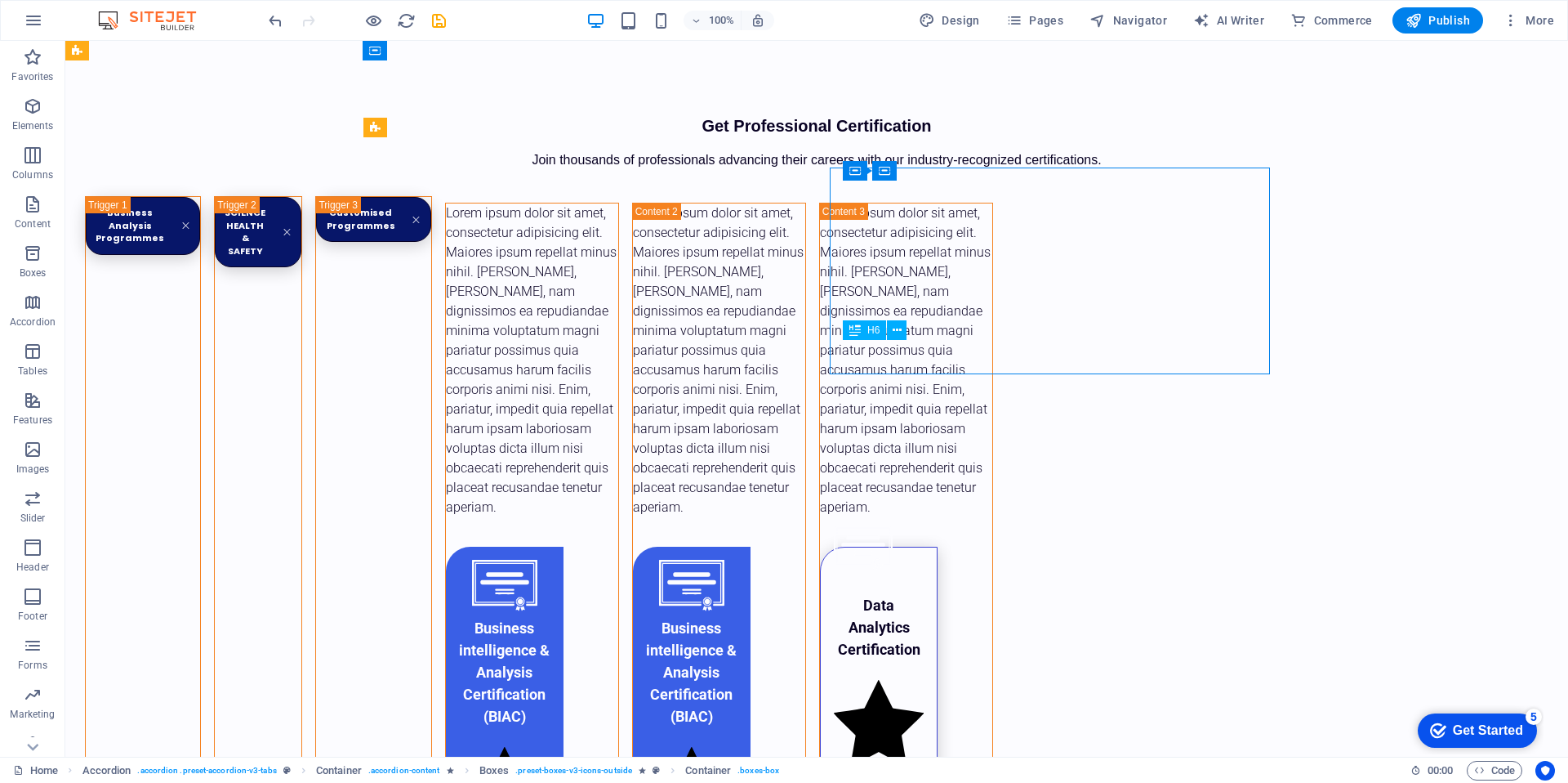
drag, startPoint x: 1016, startPoint y: 354, endPoint x: 719, endPoint y: 354, distance: 297.0
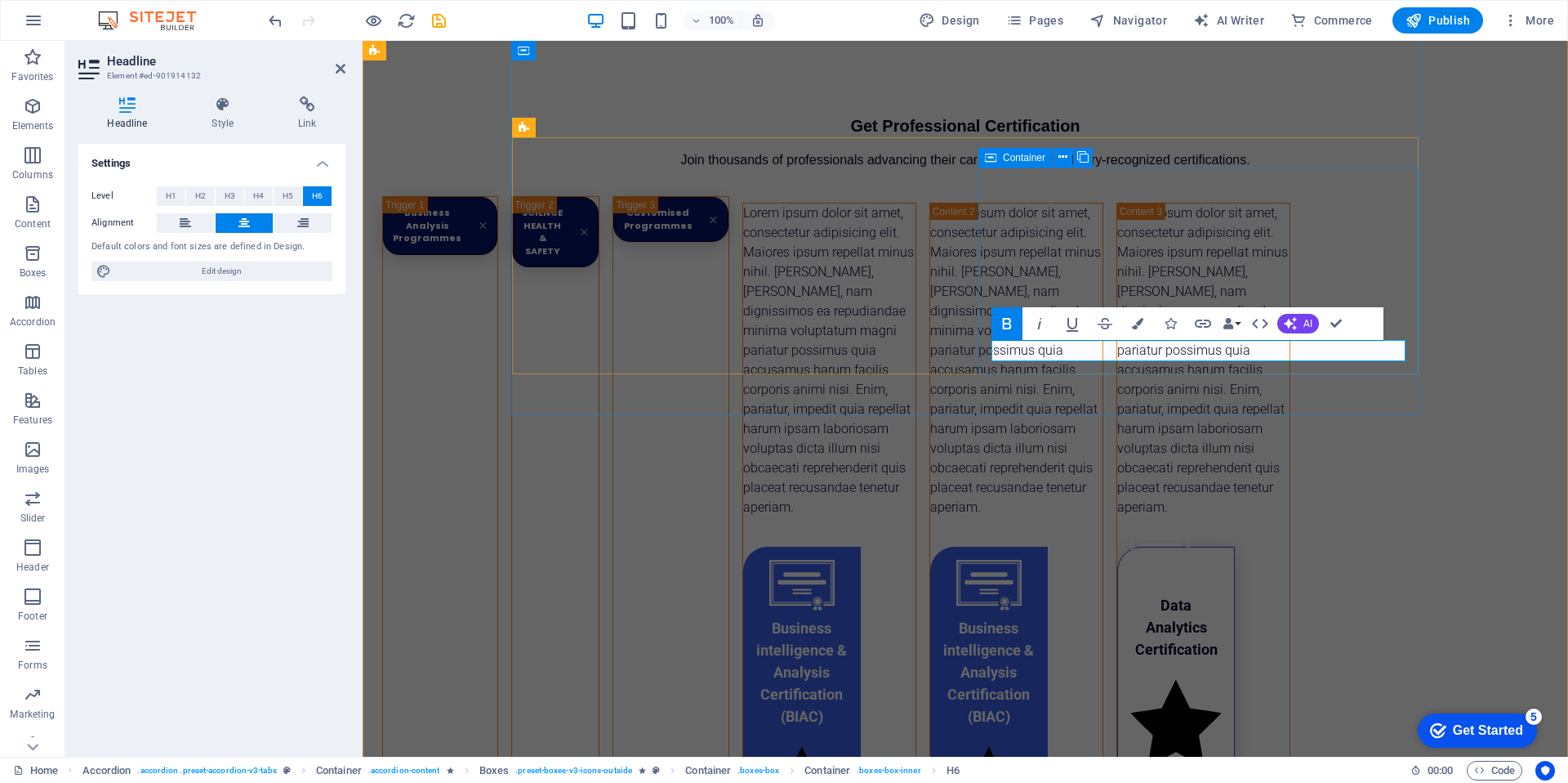
drag, startPoint x: 988, startPoint y: 371, endPoint x: 1285, endPoint y: 371, distance: 297.0
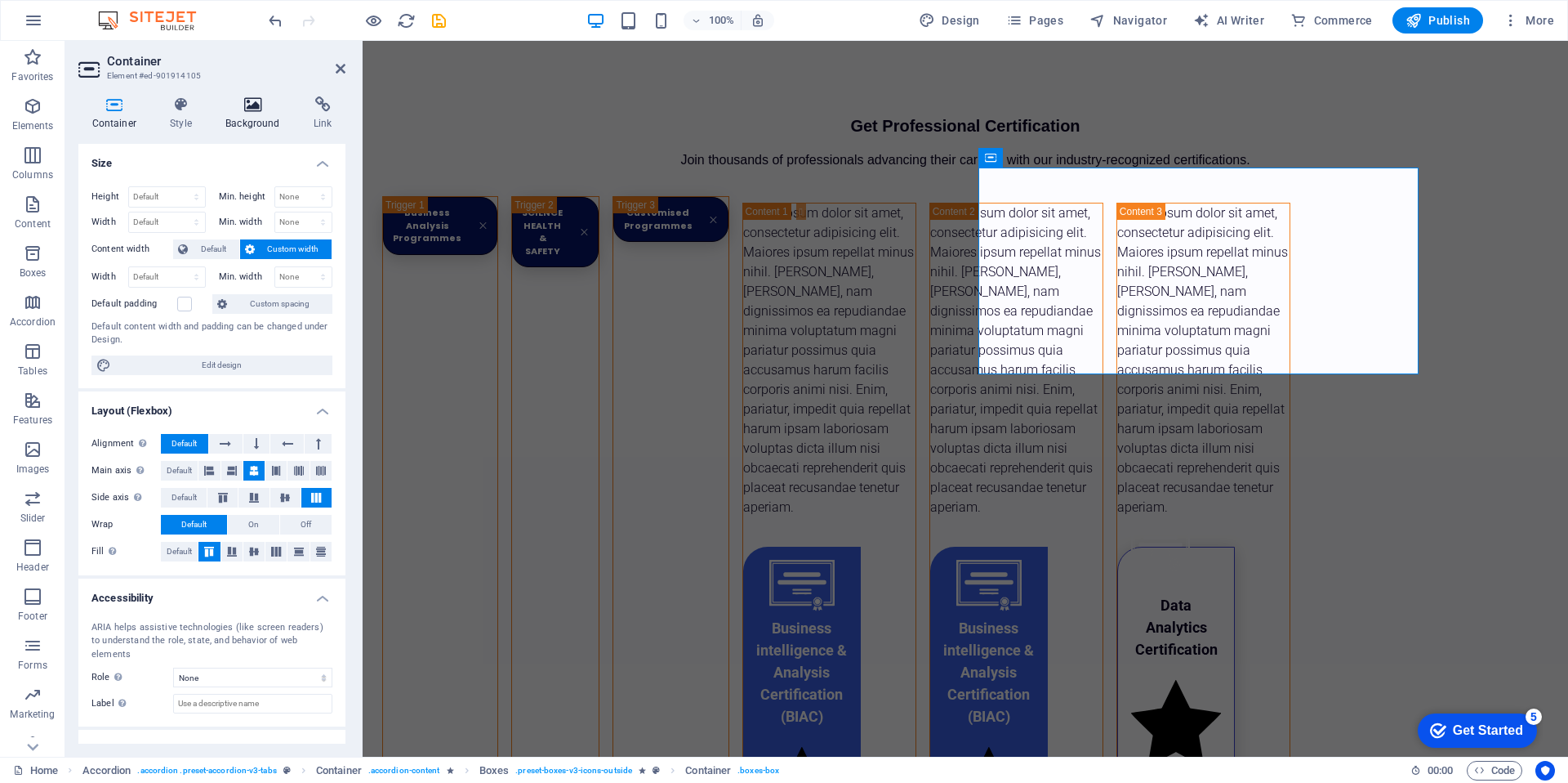
drag, startPoint x: 255, startPoint y: 112, endPoint x: 246, endPoint y: 126, distance: 16.6
click at [254, 113] on h4 "Background" at bounding box center [256, 114] width 88 height 34
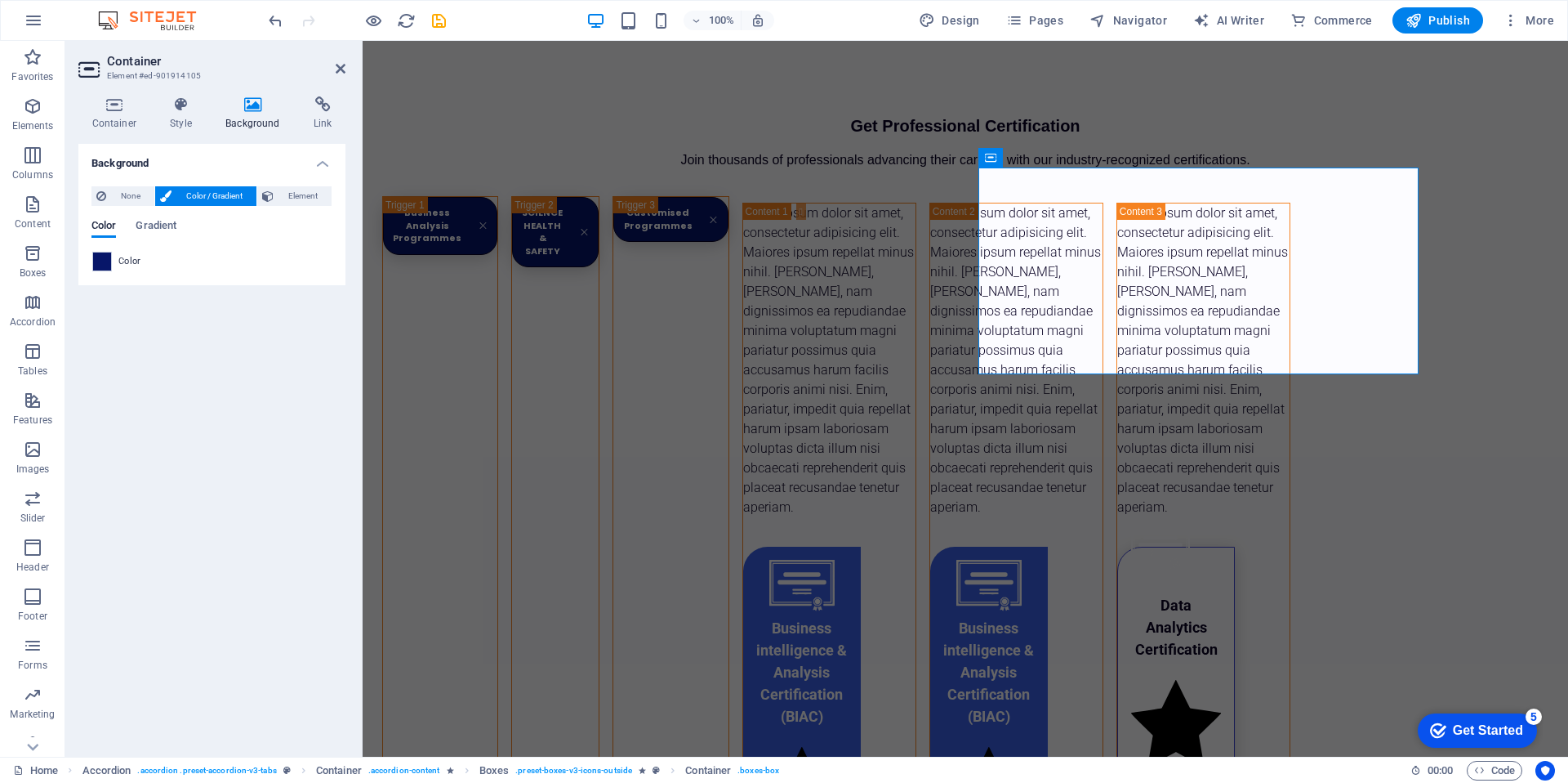
click at [99, 266] on span at bounding box center [102, 262] width 18 height 18
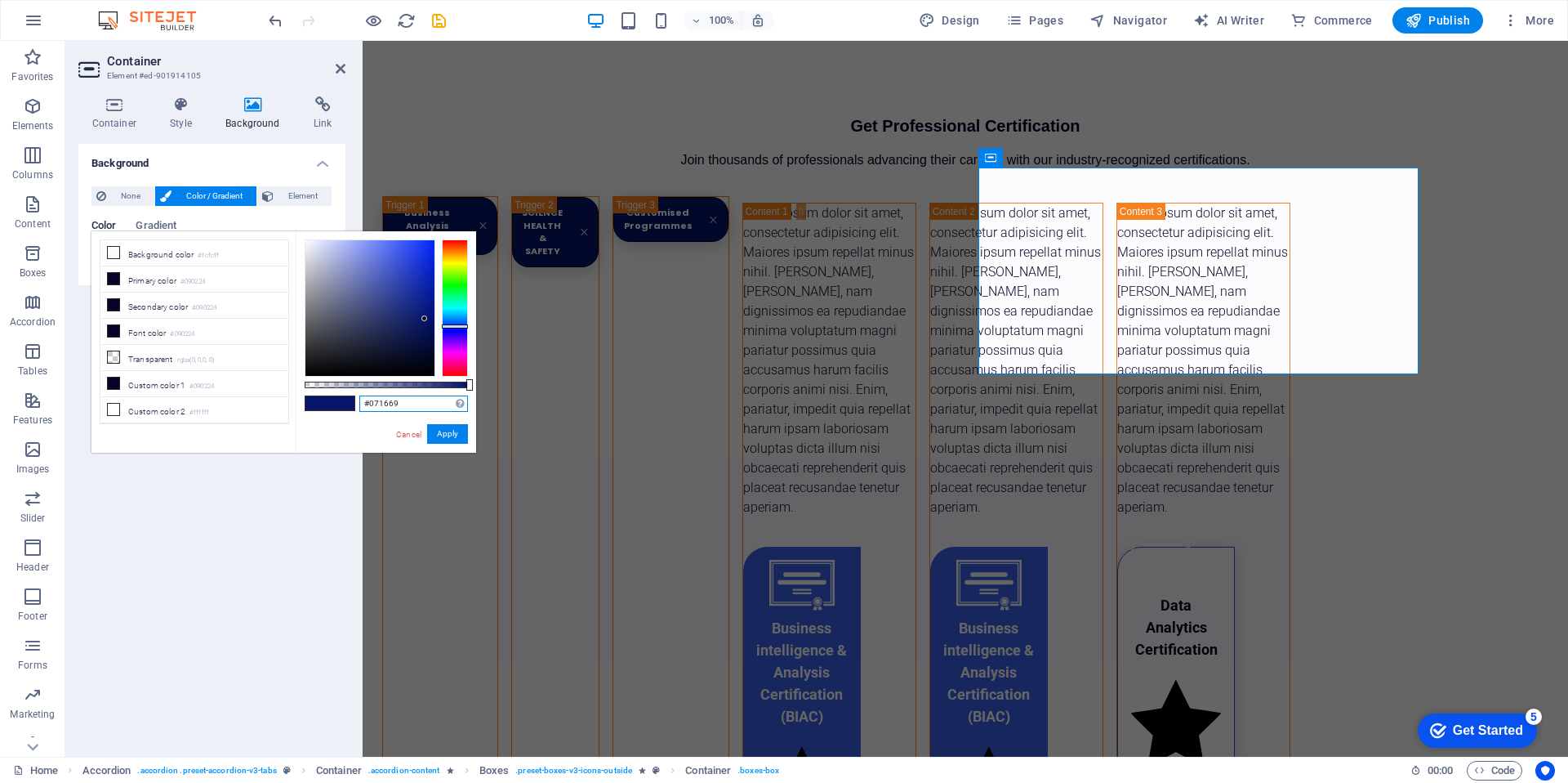
drag, startPoint x: 406, startPoint y: 405, endPoint x: 305, endPoint y: 396, distance: 101.4
click at [306, 396] on div "#071669 Supported formats #0852ed rgb(8, 82, 237) rgba(8, 82, 237, 90%) hsv(221…" at bounding box center [385, 460] width 181 height 458
paste input "3a5fe6"
type input "#3a5fe6"
click at [460, 437] on button "Apply" at bounding box center [447, 433] width 41 height 20
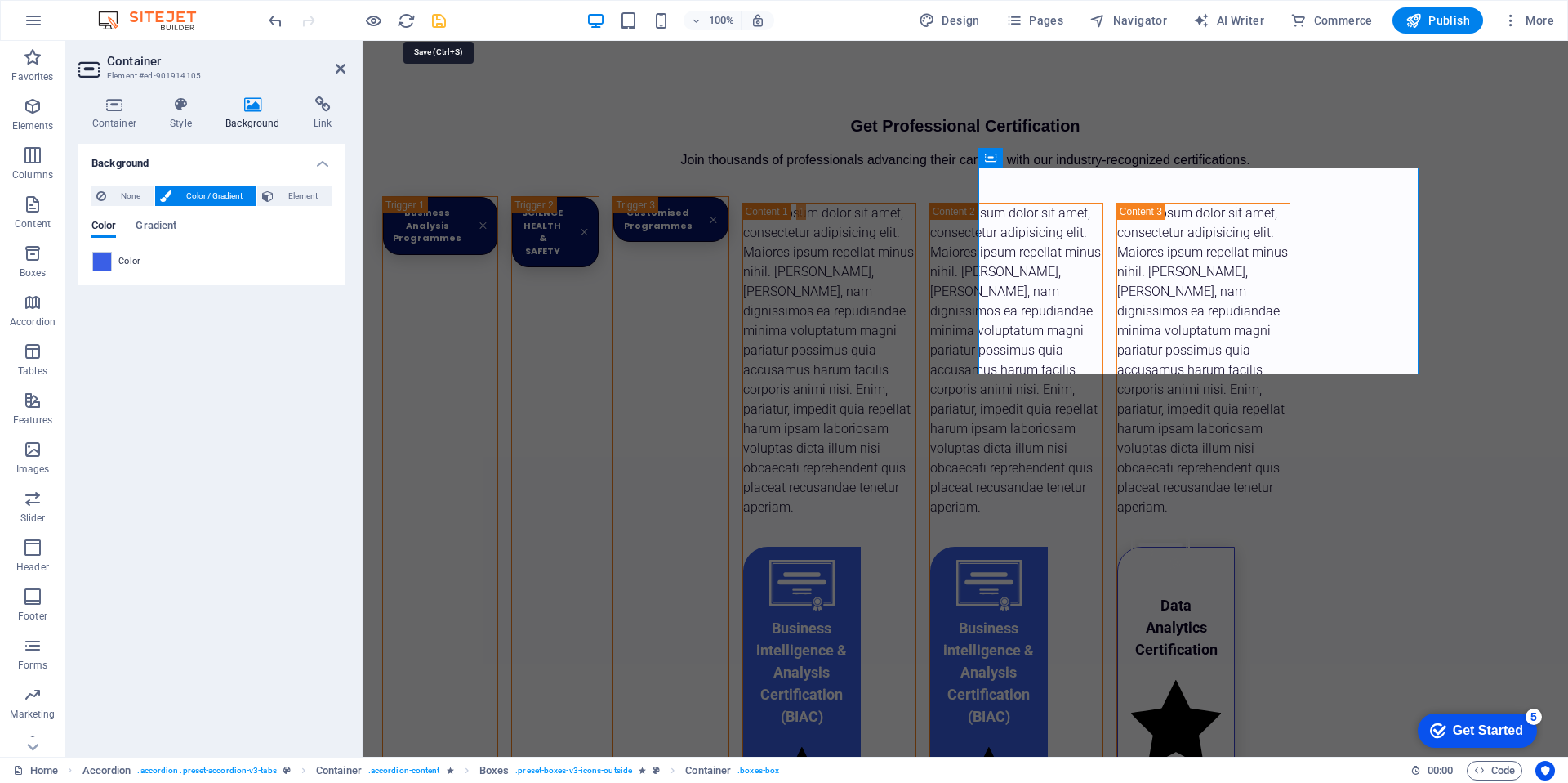
click at [444, 21] on icon "save" at bounding box center [439, 21] width 19 height 19
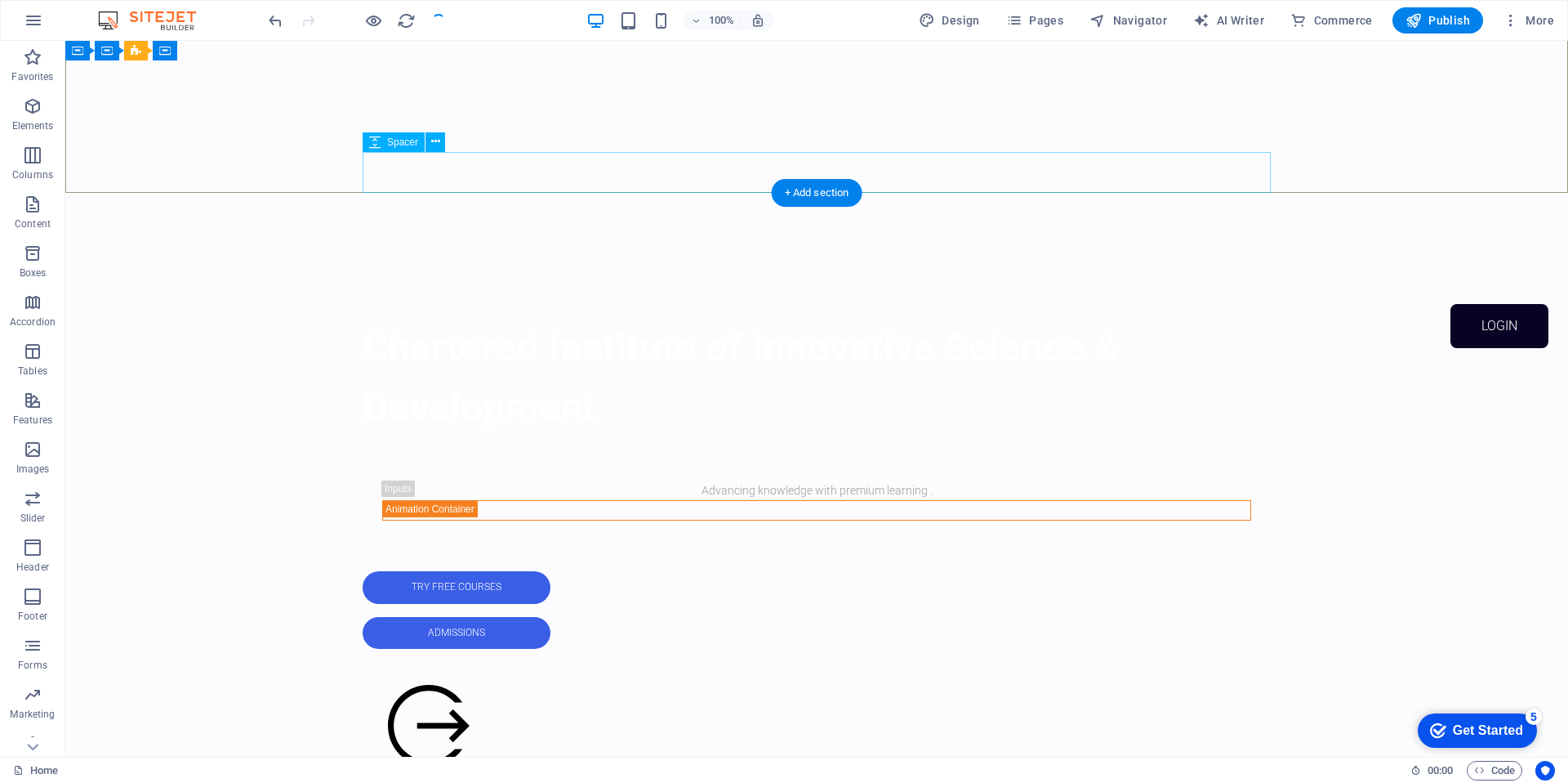
scroll to position [382, 0]
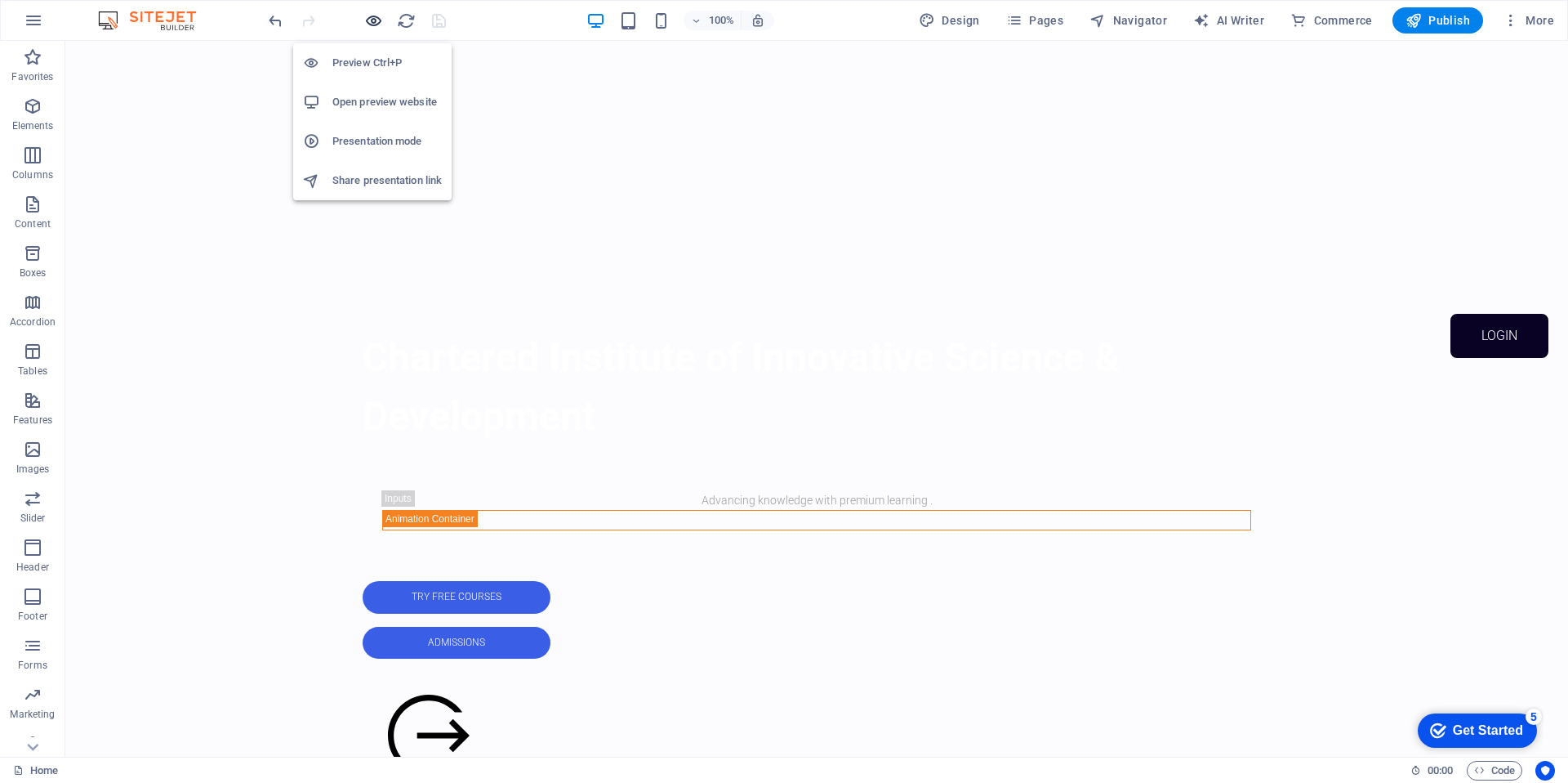
click at [378, 17] on icon "button" at bounding box center [373, 21] width 19 height 19
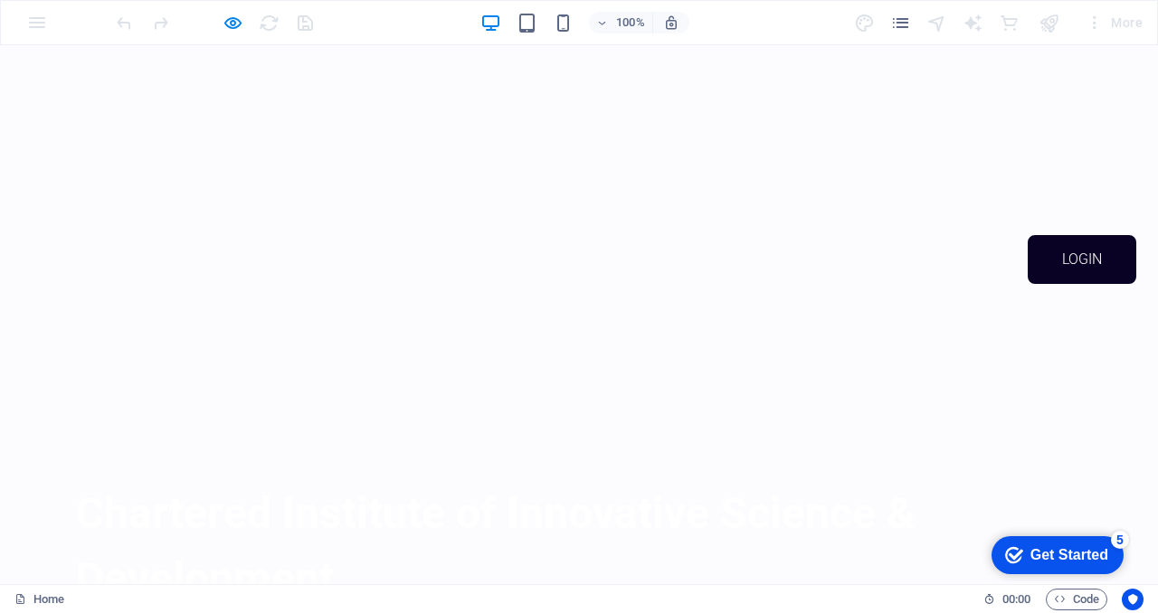
scroll to position [0, 0]
